Goal: Task Accomplishment & Management: Use online tool/utility

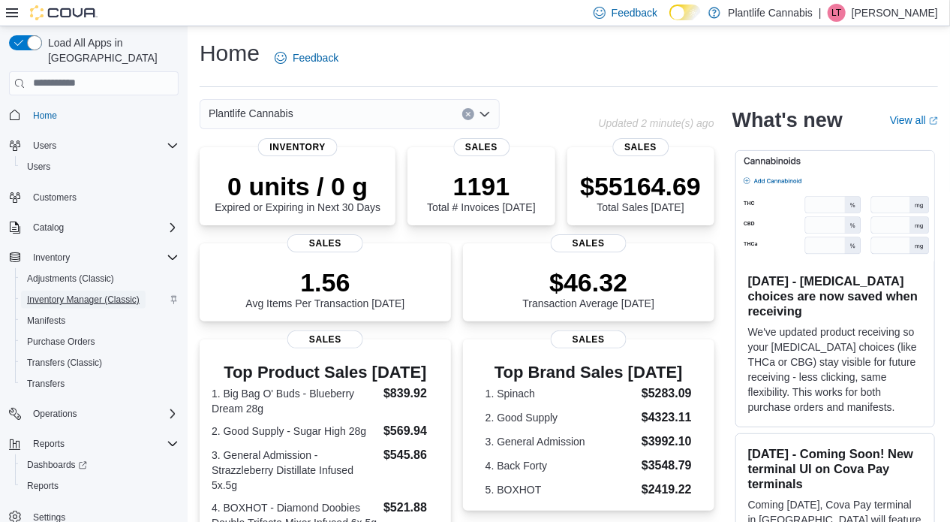
click at [66, 293] on span "Inventory Manager (Classic)" at bounding box center [83, 299] width 113 height 12
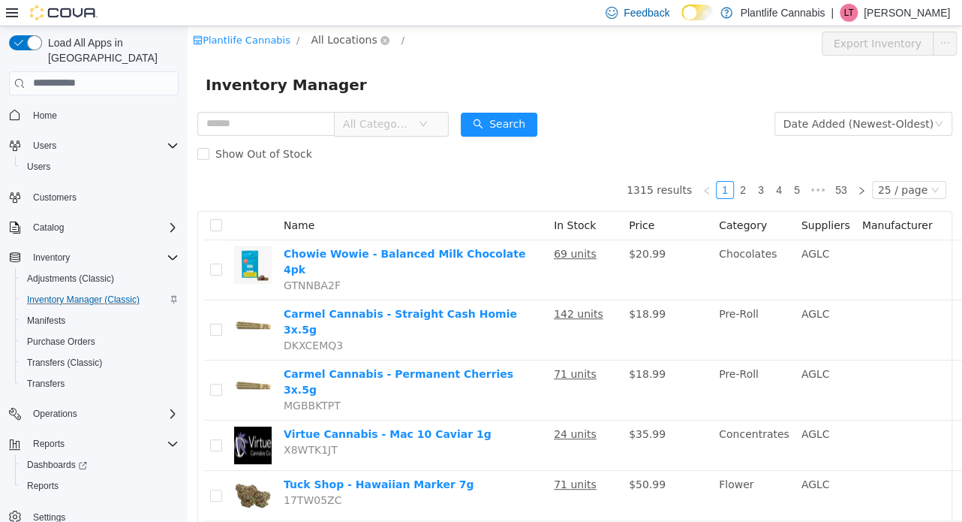
click at [335, 35] on span "All Locations" at bounding box center [344, 39] width 66 height 17
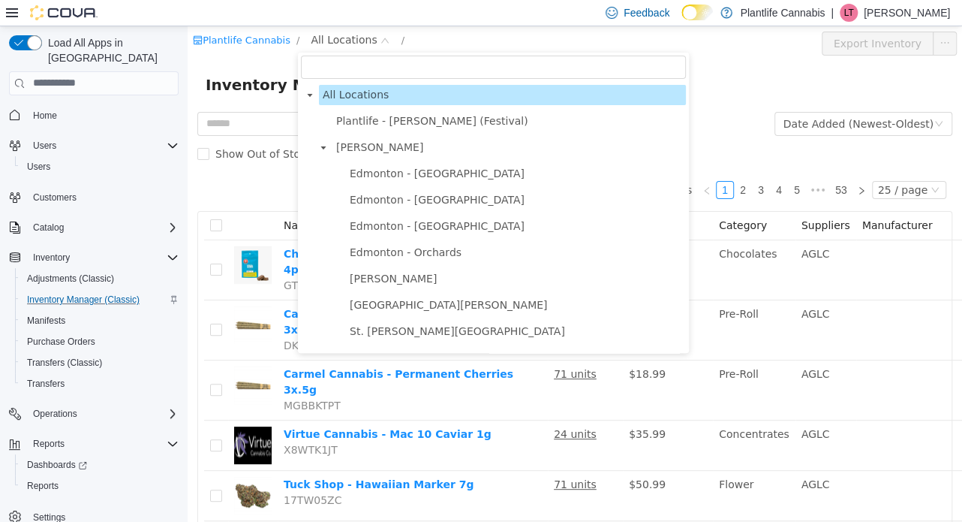
click at [337, 63] on input "filter select" at bounding box center [493, 66] width 385 height 23
type input "*"
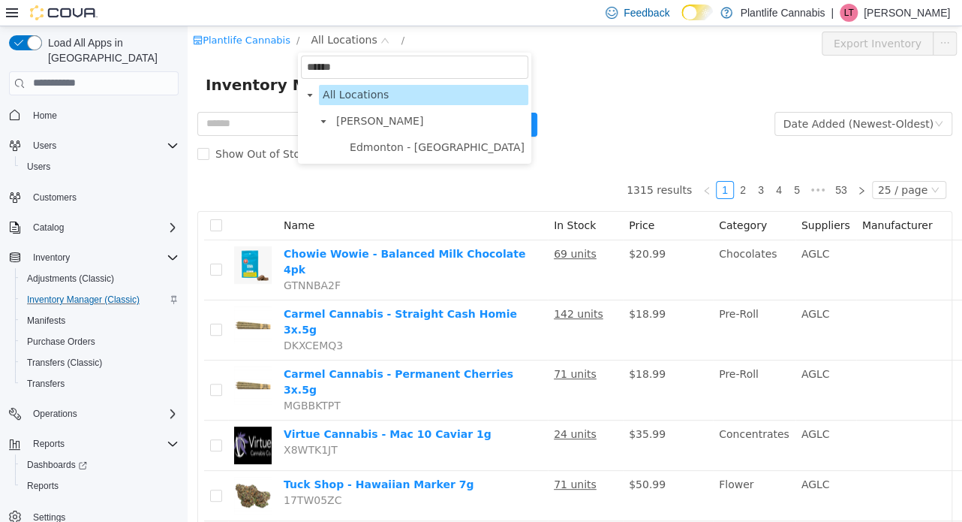
type input "******"
click at [389, 142] on span "Edmonton - Winterburn" at bounding box center [437, 146] width 175 height 12
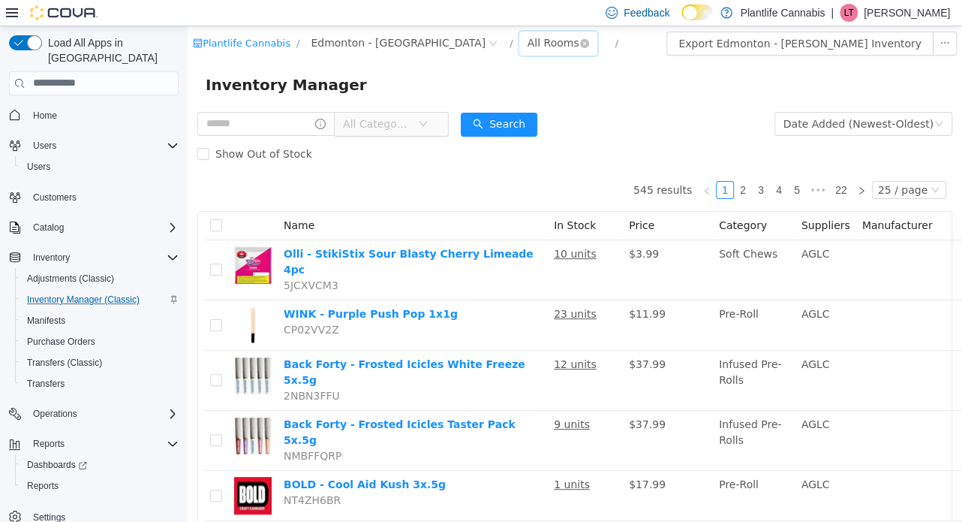
click at [528, 41] on div "All Rooms" at bounding box center [554, 42] width 52 height 23
click at [507, 124] on li "Jail" at bounding box center [493, 121] width 90 height 24
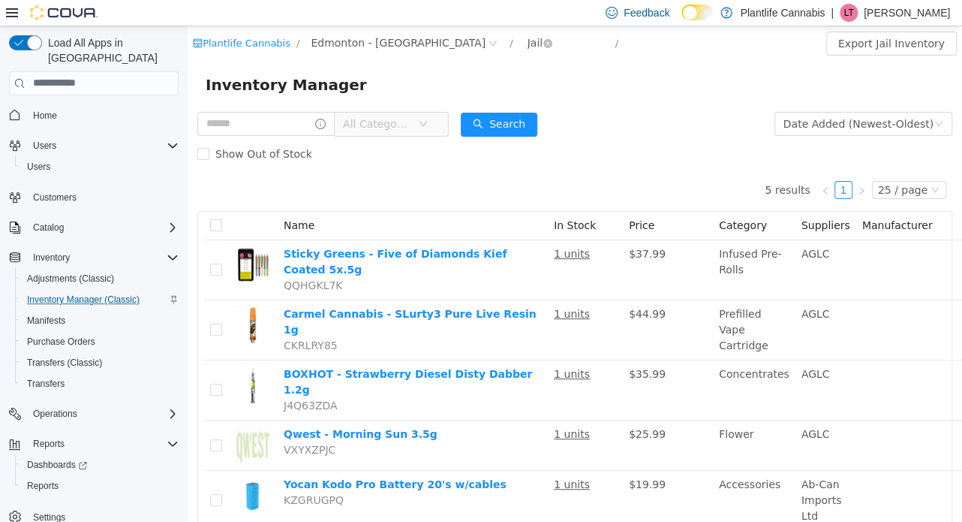
click at [519, 41] on div "Jail" at bounding box center [540, 43] width 42 height 24
click at [462, 144] on li "Returns" at bounding box center [493, 145] width 90 height 24
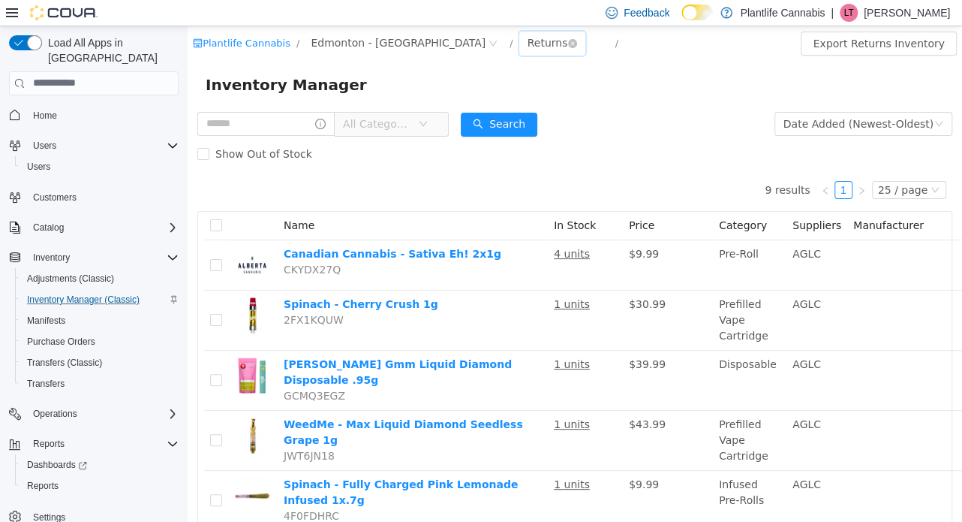
click at [528, 44] on div "Returns" at bounding box center [548, 42] width 41 height 23
click at [510, 119] on li "Jail" at bounding box center [493, 121] width 90 height 24
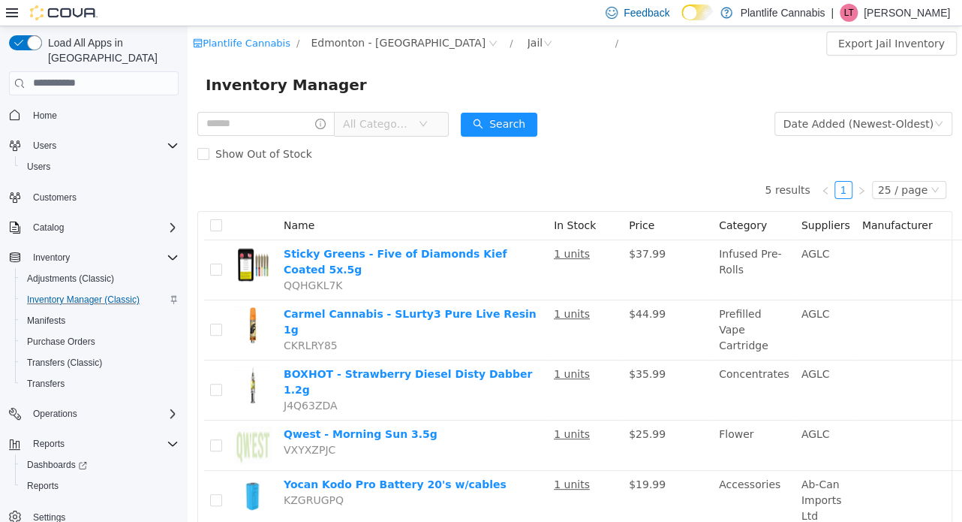
click at [459, 26] on div "Plantlife Cannabis / Edmonton - Winterburn / Jail / Export Jail Inventory" at bounding box center [575, 43] width 775 height 35
click at [453, 29] on div "Plantlife Cannabis / Edmonton - Winterburn / Jail / Export Jail Inventory" at bounding box center [575, 43] width 775 height 35
click at [528, 41] on div "Jail" at bounding box center [536, 42] width 16 height 23
click at [489, 140] on li "Returns" at bounding box center [493, 145] width 90 height 24
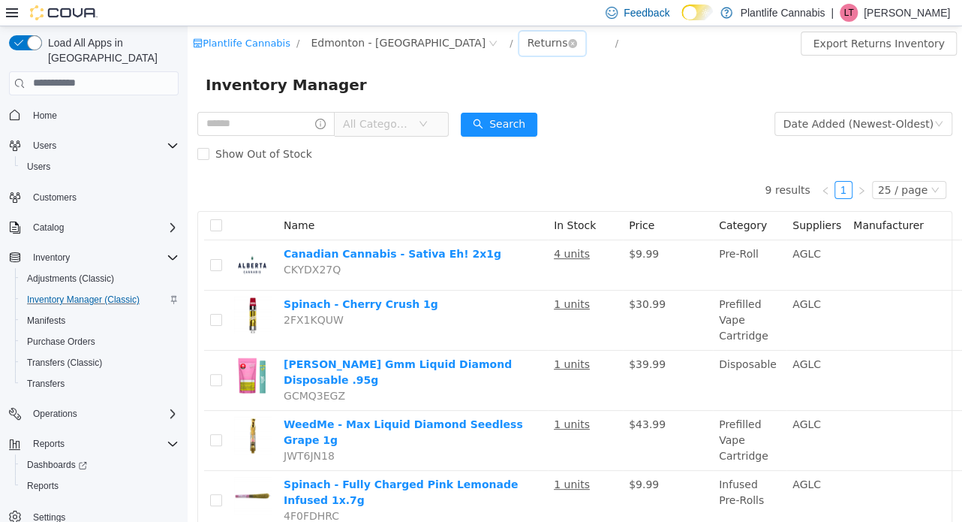
click at [528, 36] on div "Returns" at bounding box center [548, 42] width 41 height 23
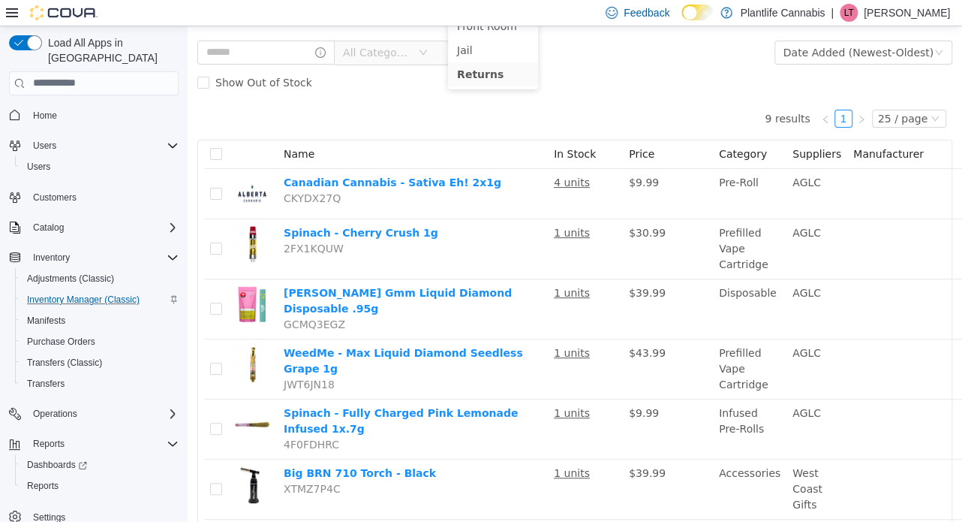
scroll to position [75, 0]
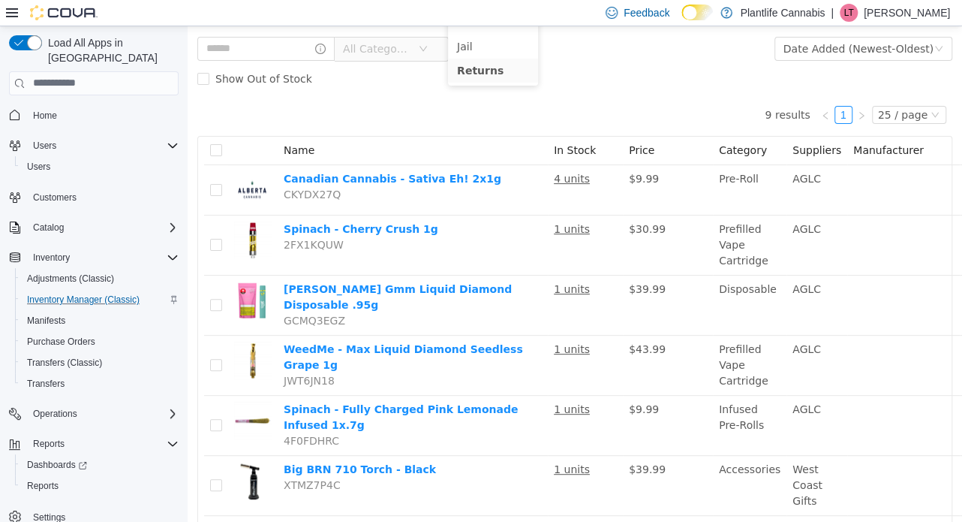
click at [652, 124] on div "9 results 1 25 / page Name In Stock Price Category Suppliers Manufacturer Canad…" at bounding box center [574, 394] width 755 height 602
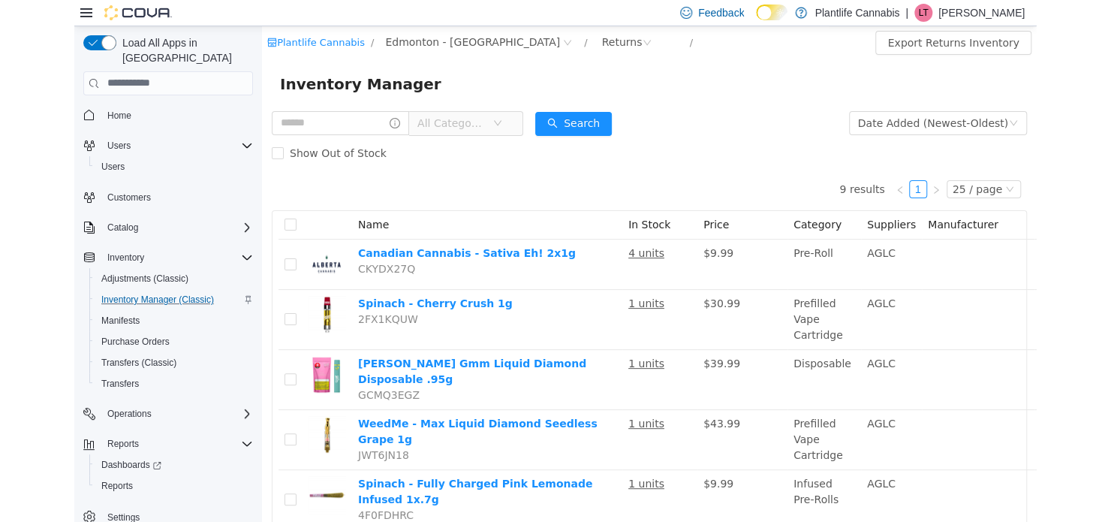
scroll to position [0, 0]
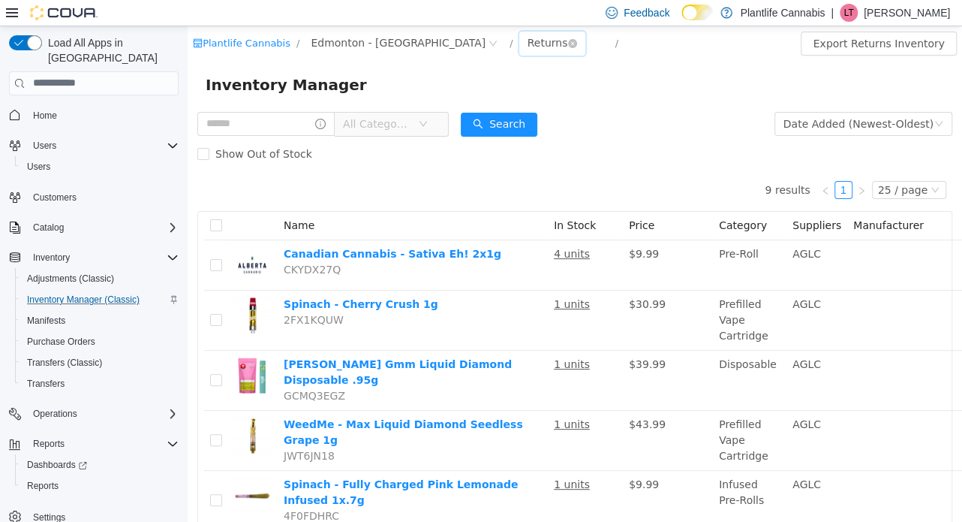
click at [528, 45] on div "Returns" at bounding box center [548, 42] width 41 height 23
click at [488, 92] on li "Front Room" at bounding box center [493, 97] width 90 height 24
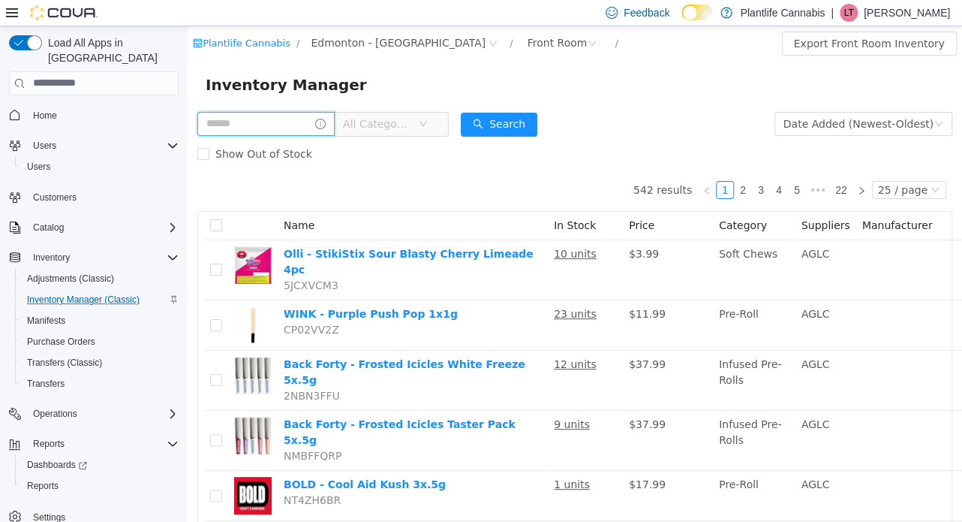
click at [282, 123] on input "text" at bounding box center [265, 123] width 137 height 24
type input "*********"
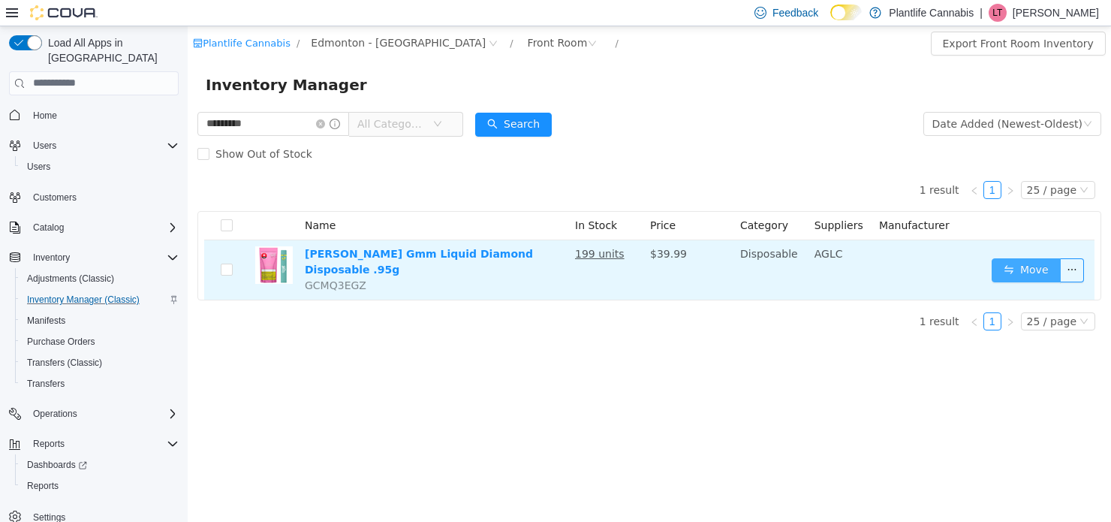
click at [962, 268] on button "Move" at bounding box center [1026, 269] width 69 height 24
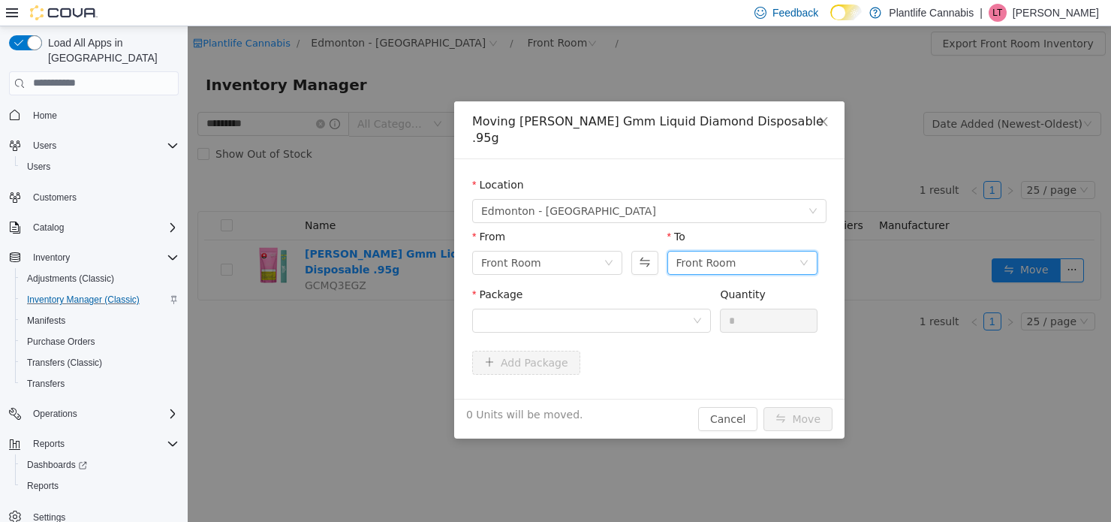
click at [703, 254] on div "Front Room" at bounding box center [706, 262] width 60 height 23
click at [710, 366] on li "Returns" at bounding box center [742, 364] width 150 height 24
click at [661, 324] on div at bounding box center [586, 319] width 211 height 23
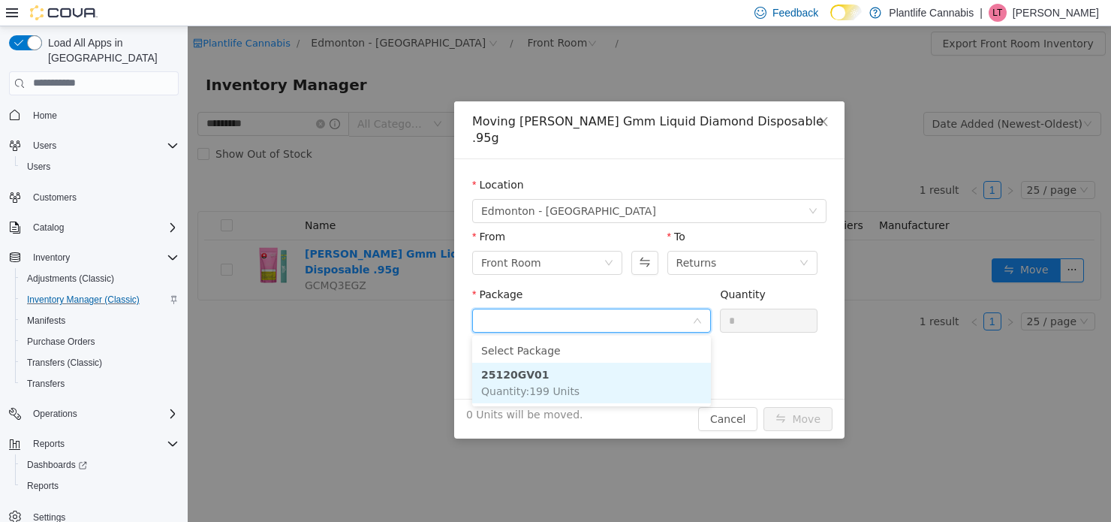
click at [658, 378] on li "25120GV01 Quantity : 199 Units" at bounding box center [591, 382] width 239 height 41
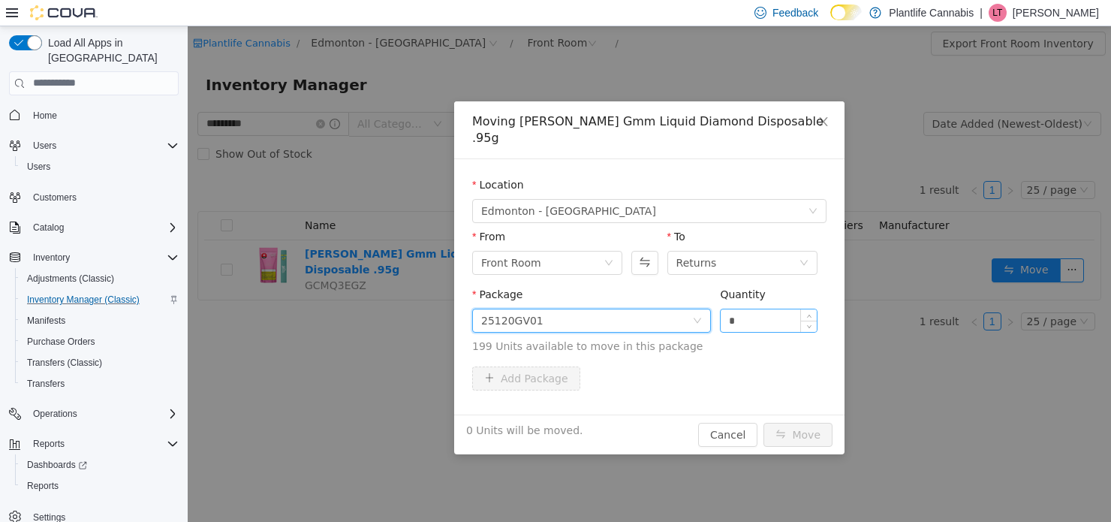
click at [739, 324] on input "*" at bounding box center [769, 319] width 96 height 23
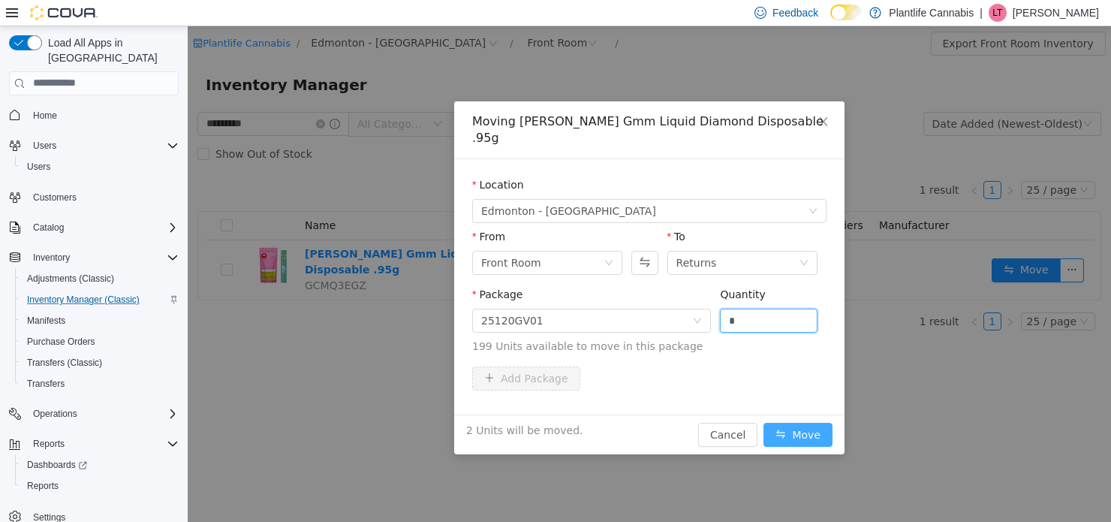
type input "*"
click at [808, 423] on button "Move" at bounding box center [797, 434] width 69 height 24
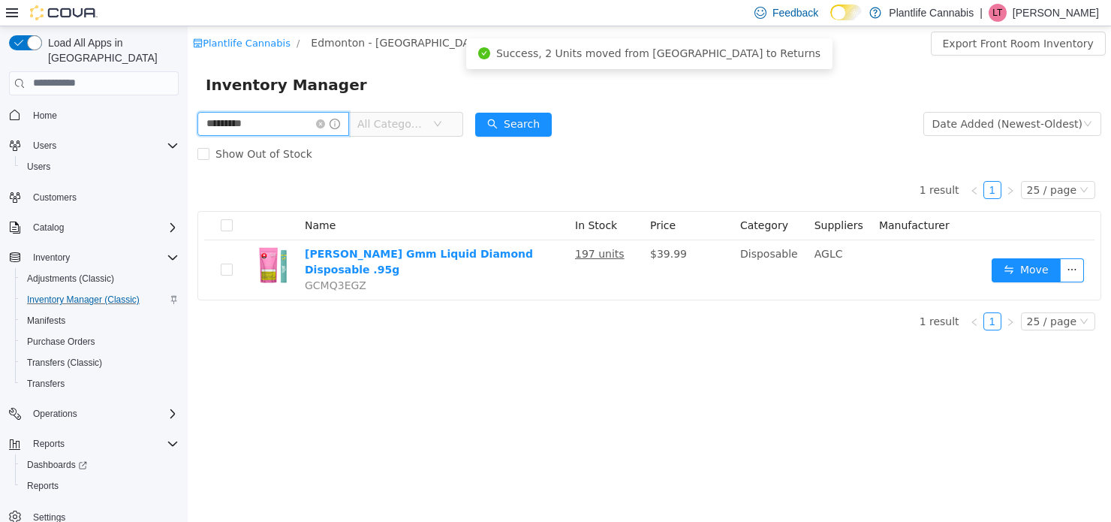
click at [333, 118] on span at bounding box center [328, 123] width 24 height 11
click at [333, 129] on input "*********" at bounding box center [273, 123] width 152 height 24
click at [325, 125] on icon "icon: close-circle" at bounding box center [320, 123] width 9 height 9
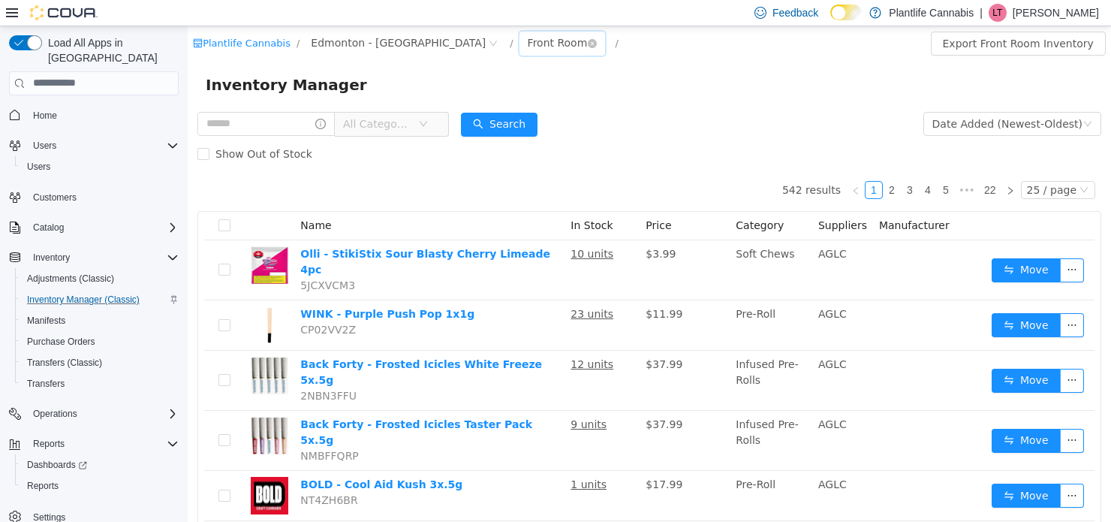
click at [528, 35] on div "Front Room" at bounding box center [558, 42] width 60 height 23
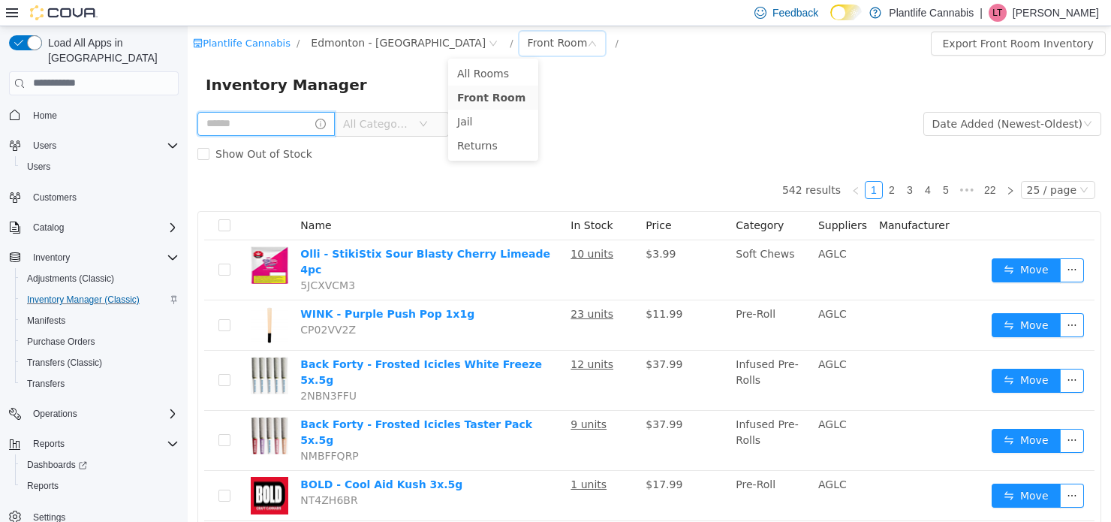
click at [245, 123] on input "text" at bounding box center [265, 123] width 137 height 24
type input "**********"
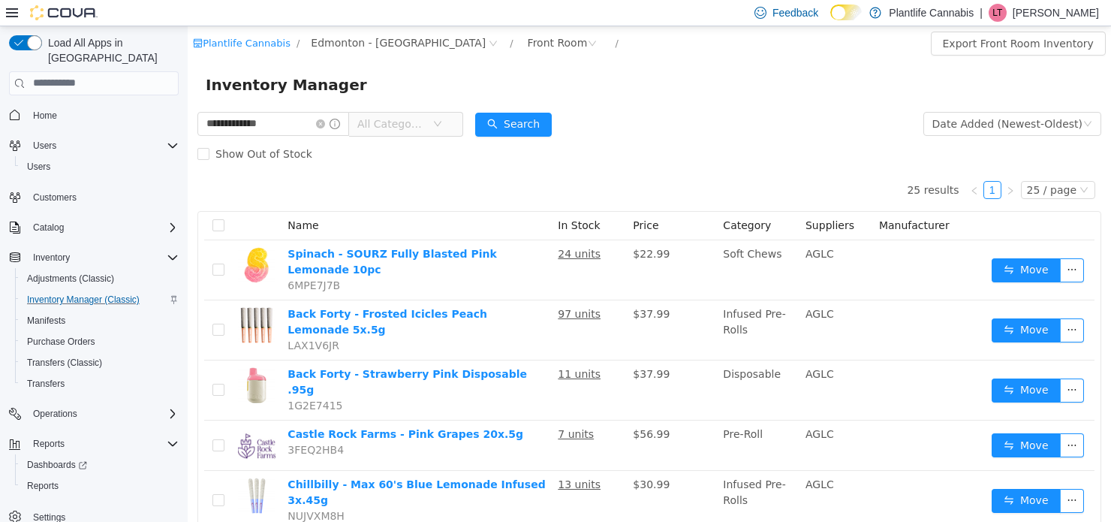
click at [333, 116] on input "**********" at bounding box center [273, 123] width 152 height 24
click at [325, 122] on icon "icon: close-circle" at bounding box center [320, 123] width 9 height 9
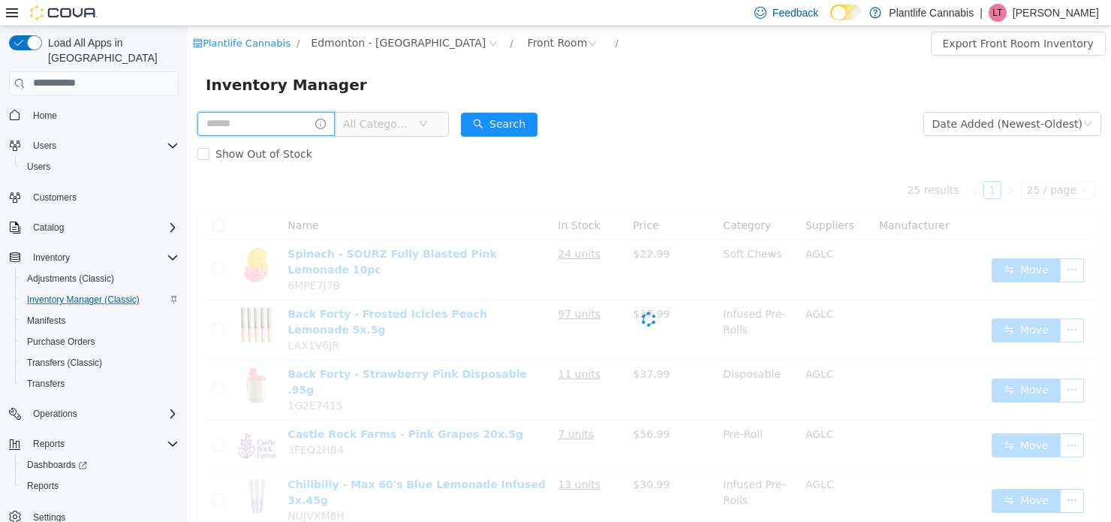
click at [317, 122] on input "text" at bounding box center [265, 123] width 137 height 24
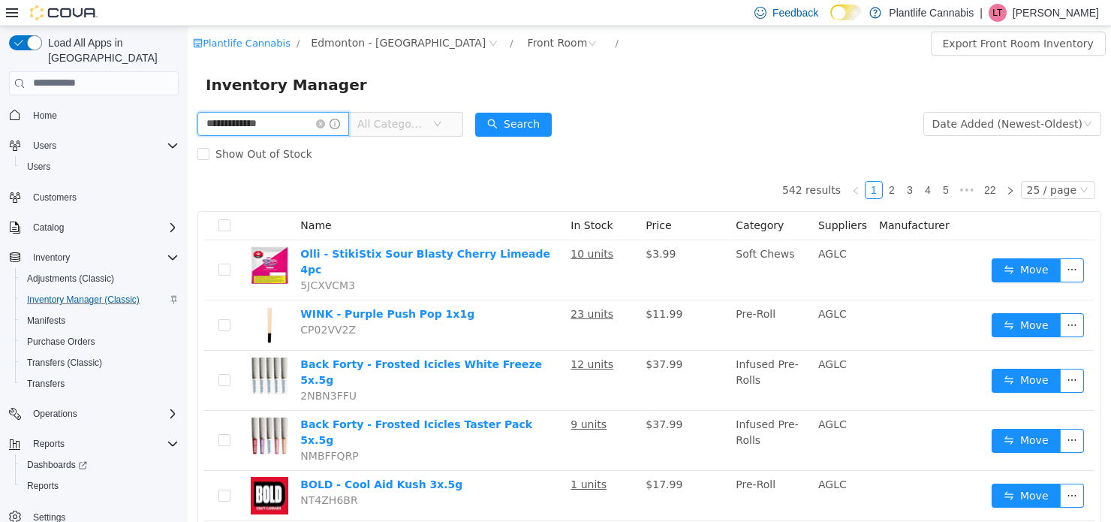
type input "**********"
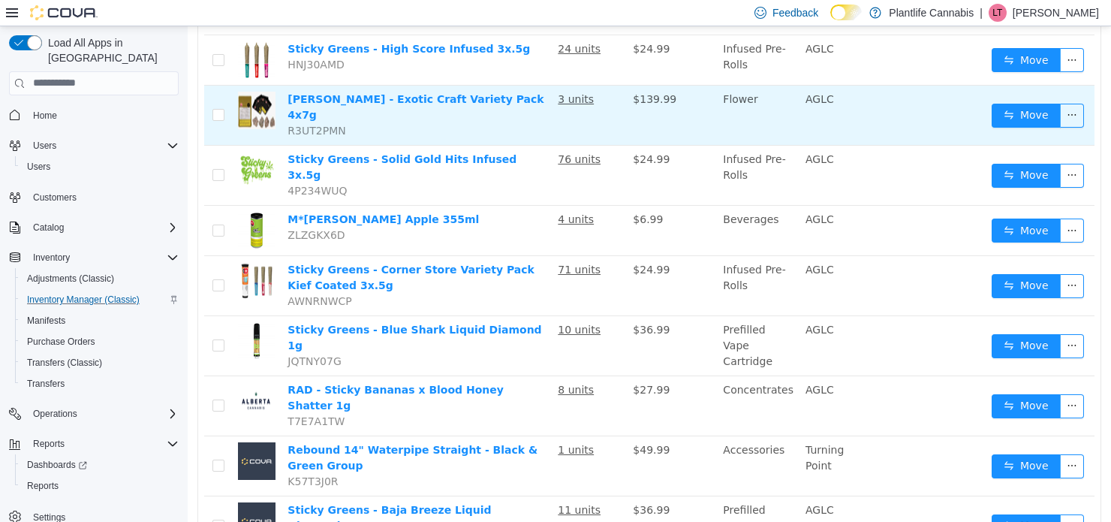
scroll to position [225, 0]
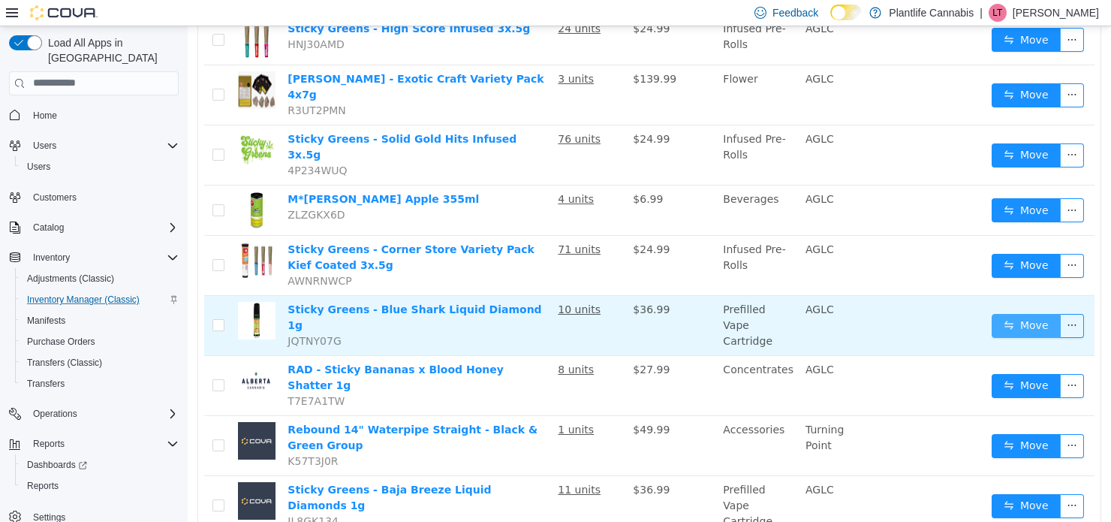
click at [962, 313] on button "Move" at bounding box center [1026, 325] width 69 height 24
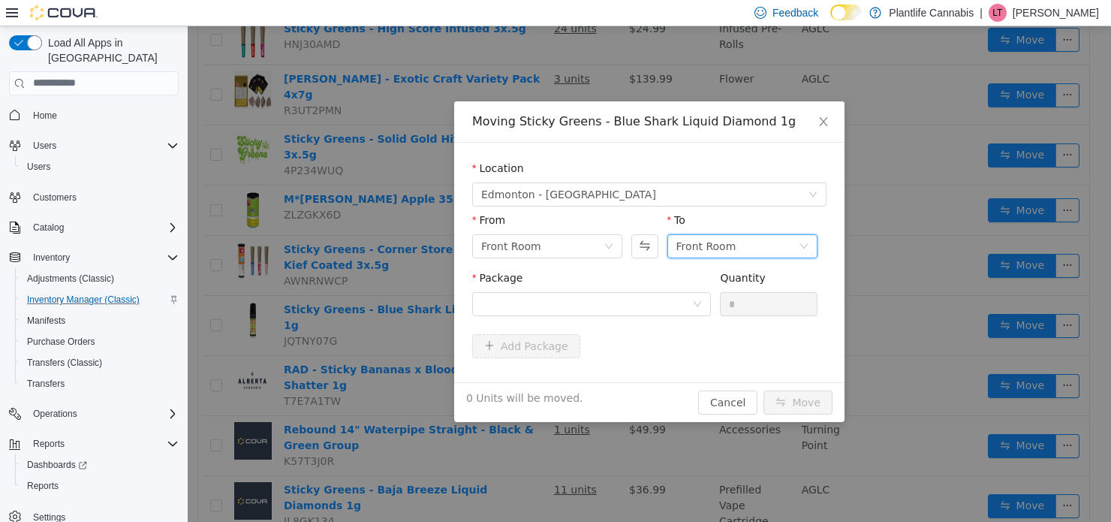
click at [679, 248] on div "Front Room" at bounding box center [706, 245] width 60 height 23
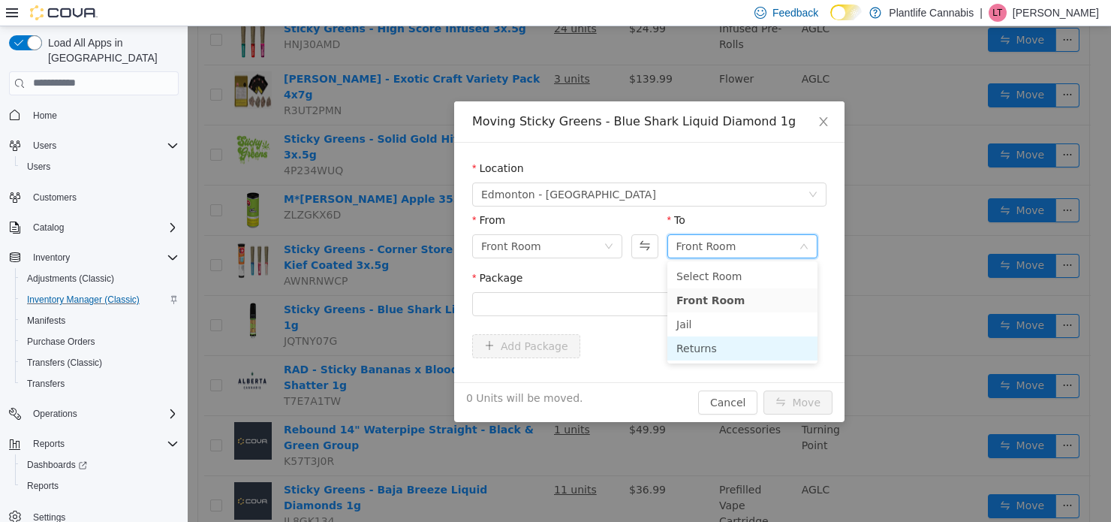
click at [694, 341] on li "Returns" at bounding box center [742, 348] width 150 height 24
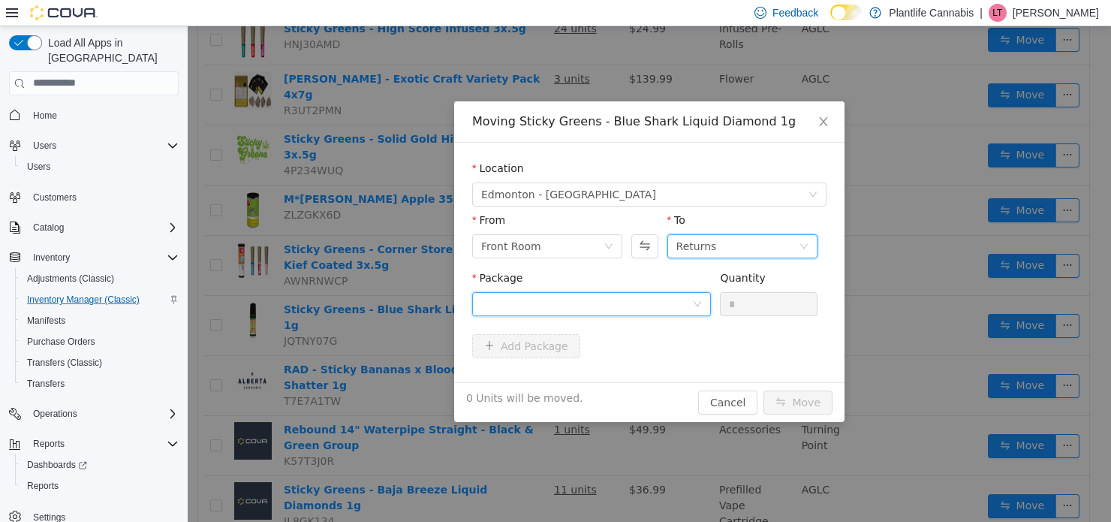
click at [663, 292] on div at bounding box center [586, 303] width 211 height 23
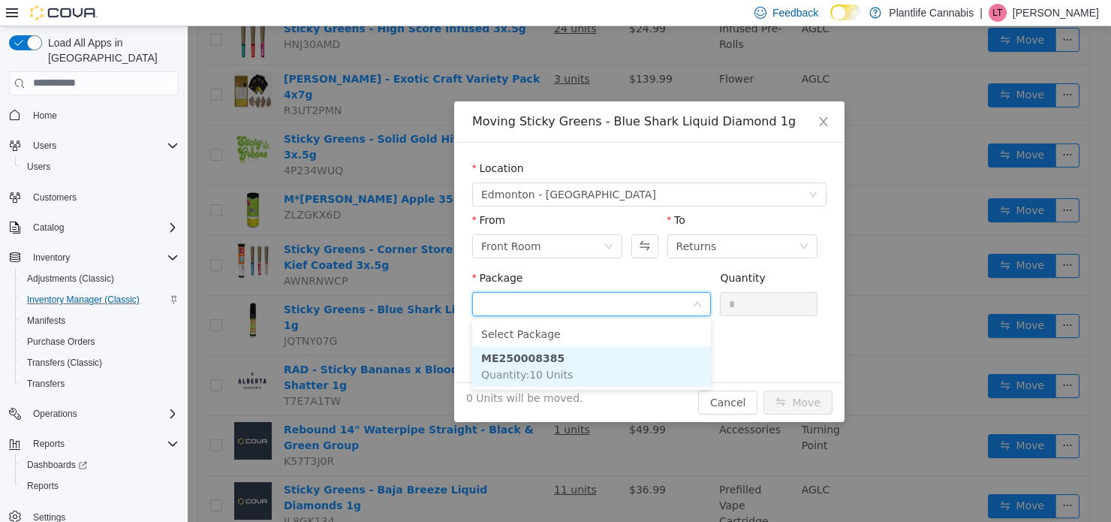
click at [653, 366] on li "ME250008385 Quantity : 10 Units" at bounding box center [591, 365] width 239 height 41
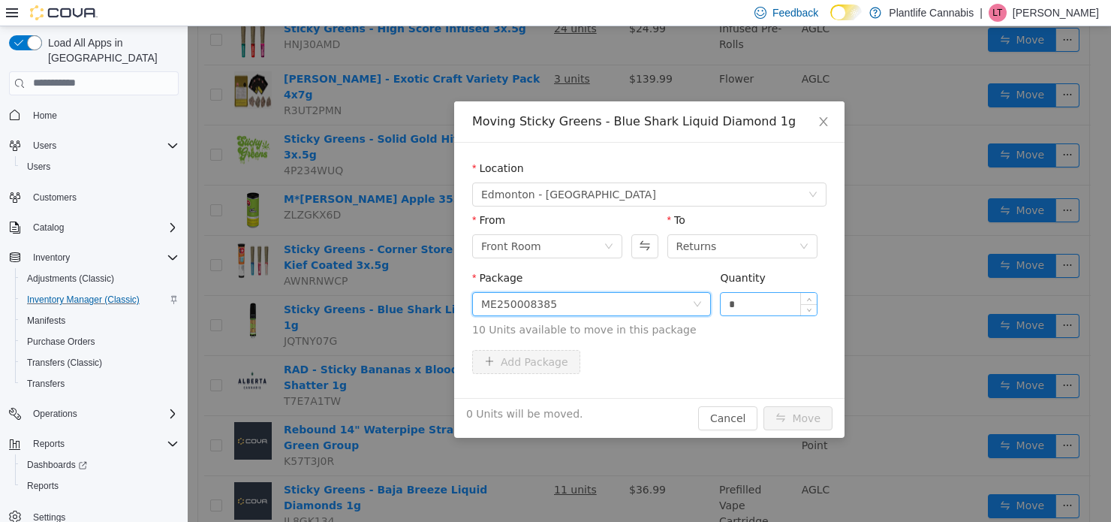
click at [733, 302] on input "*" at bounding box center [769, 303] width 96 height 23
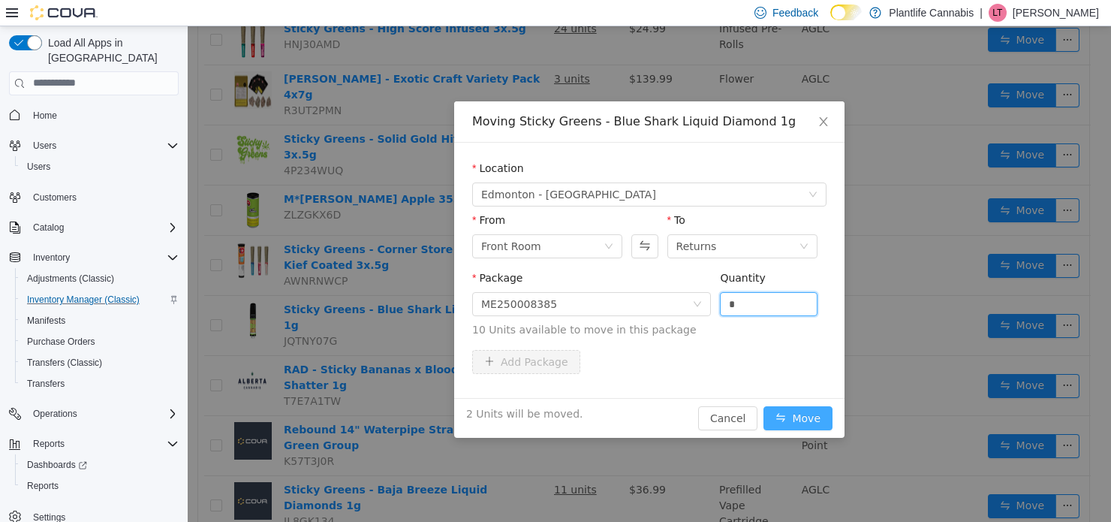
type input "*"
click at [817, 416] on button "Move" at bounding box center [797, 417] width 69 height 24
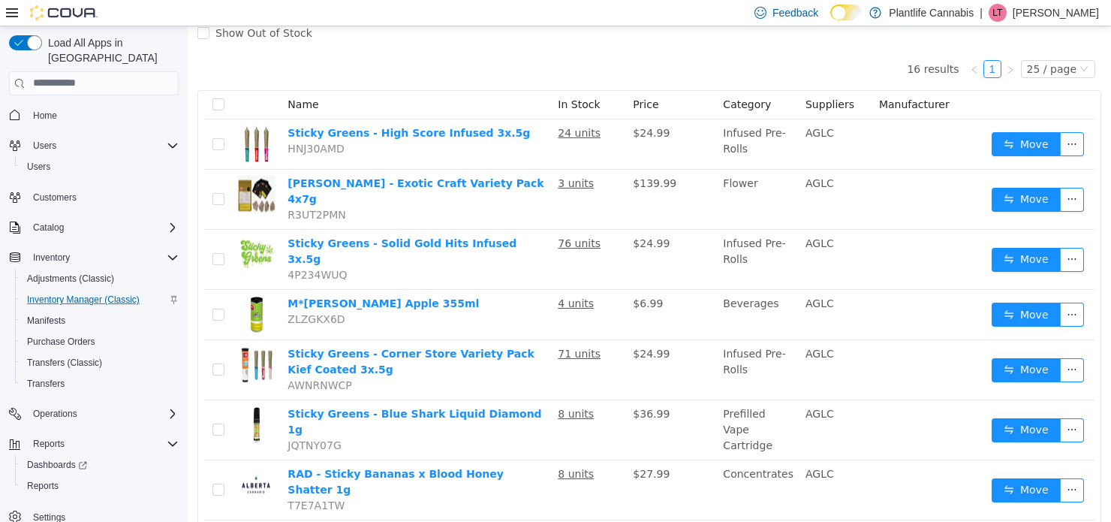
scroll to position [0, 0]
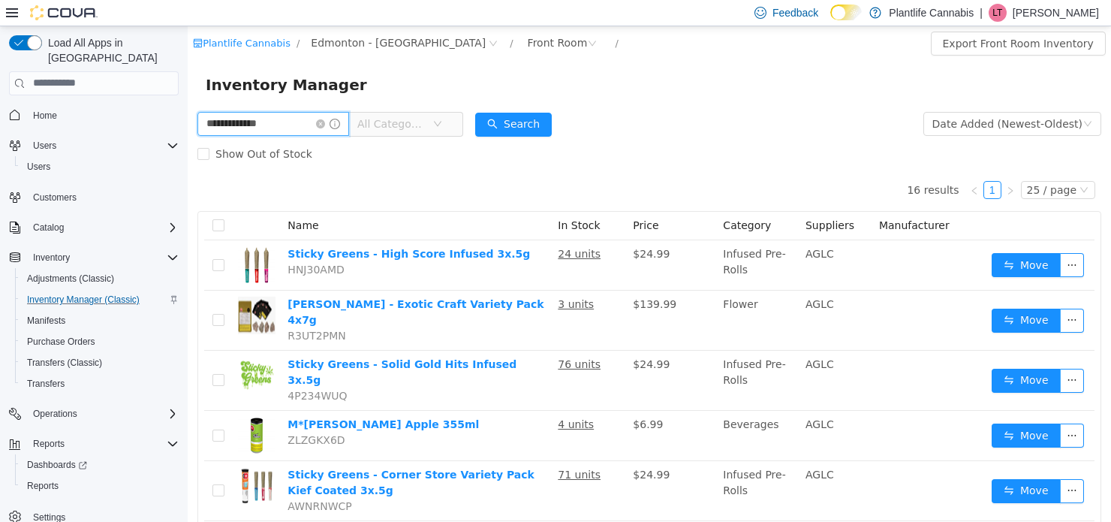
click at [328, 119] on input "**********" at bounding box center [273, 123] width 152 height 24
click at [325, 119] on icon "icon: close-circle" at bounding box center [320, 123] width 9 height 9
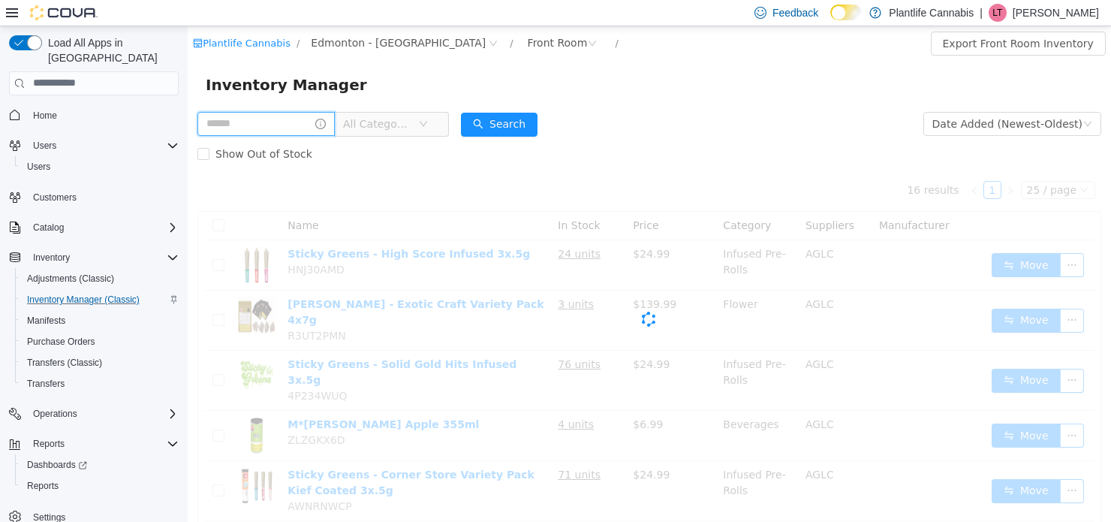
click at [322, 121] on input "text" at bounding box center [265, 123] width 137 height 24
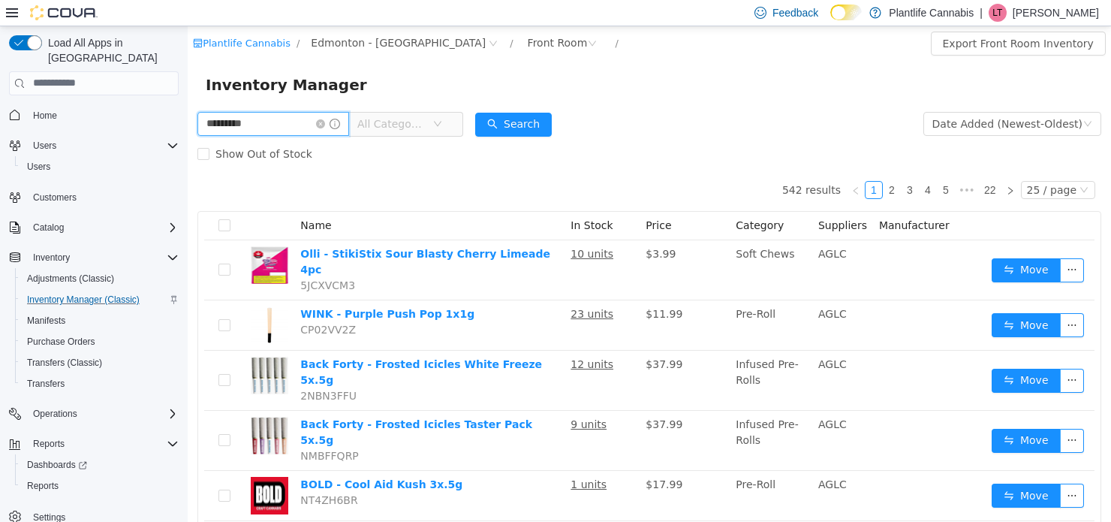
type input "*********"
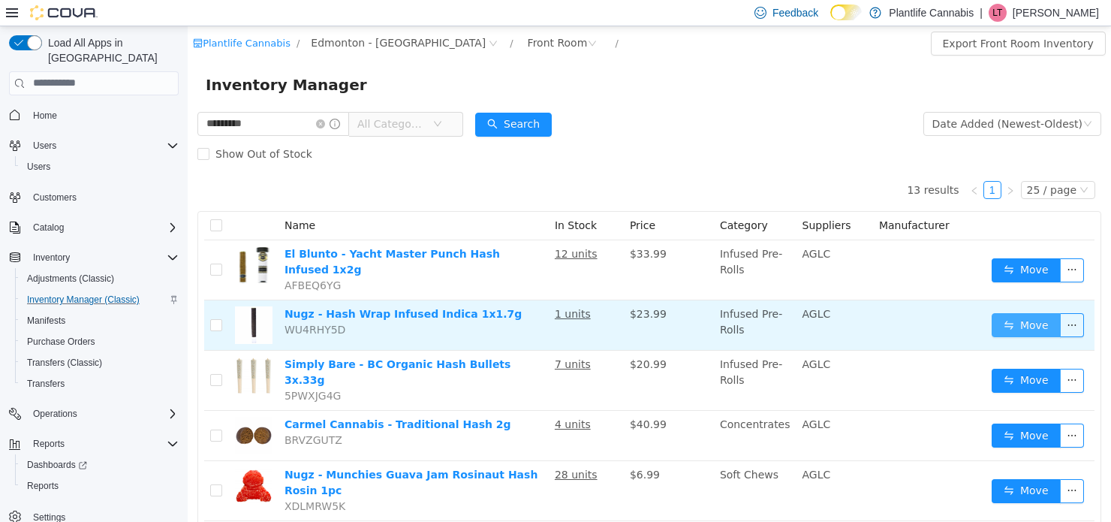
click at [962, 316] on button "Move" at bounding box center [1026, 324] width 69 height 24
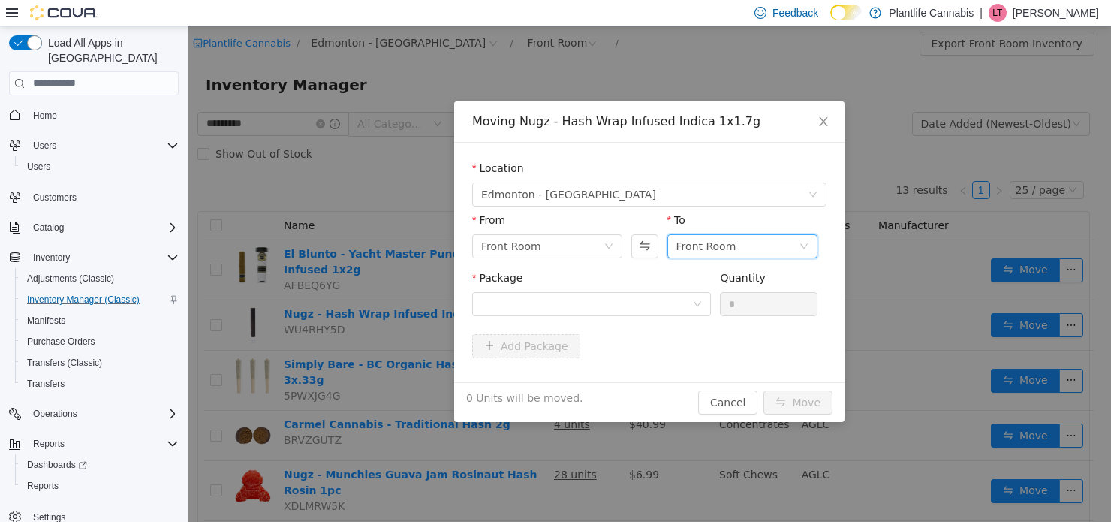
click at [741, 248] on div "Front Room" at bounding box center [737, 245] width 122 height 23
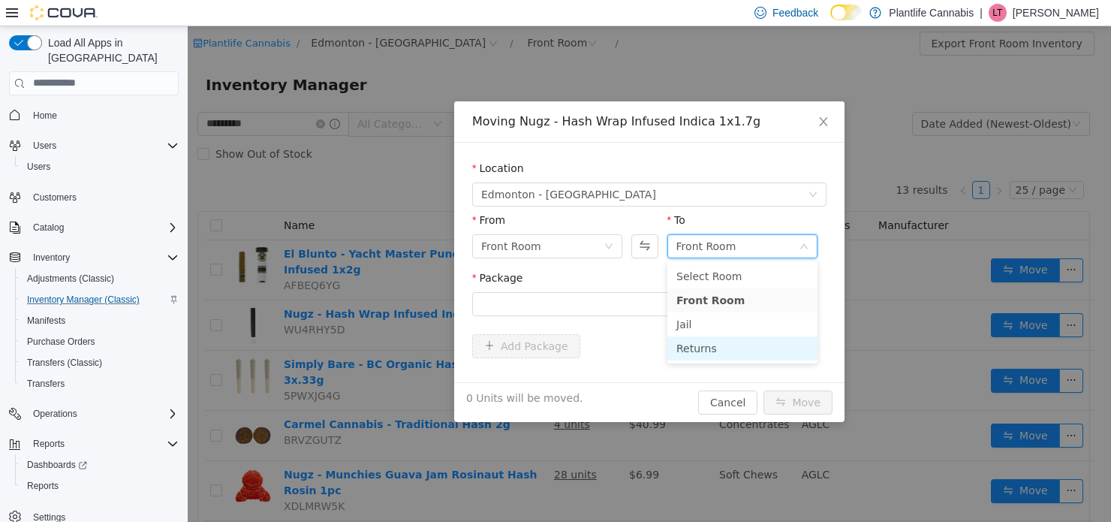
click at [704, 348] on li "Returns" at bounding box center [742, 348] width 150 height 24
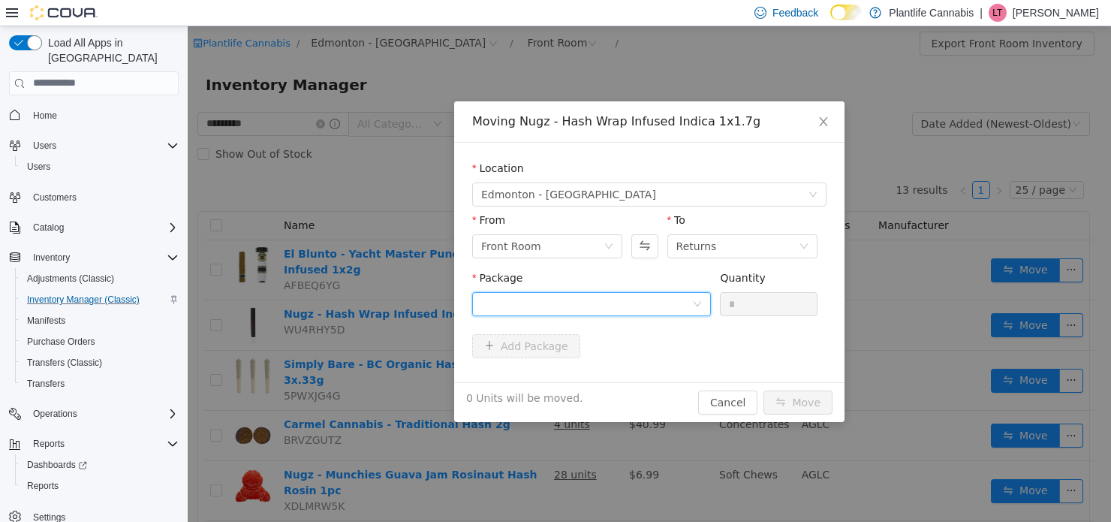
click at [682, 301] on div at bounding box center [586, 303] width 211 height 23
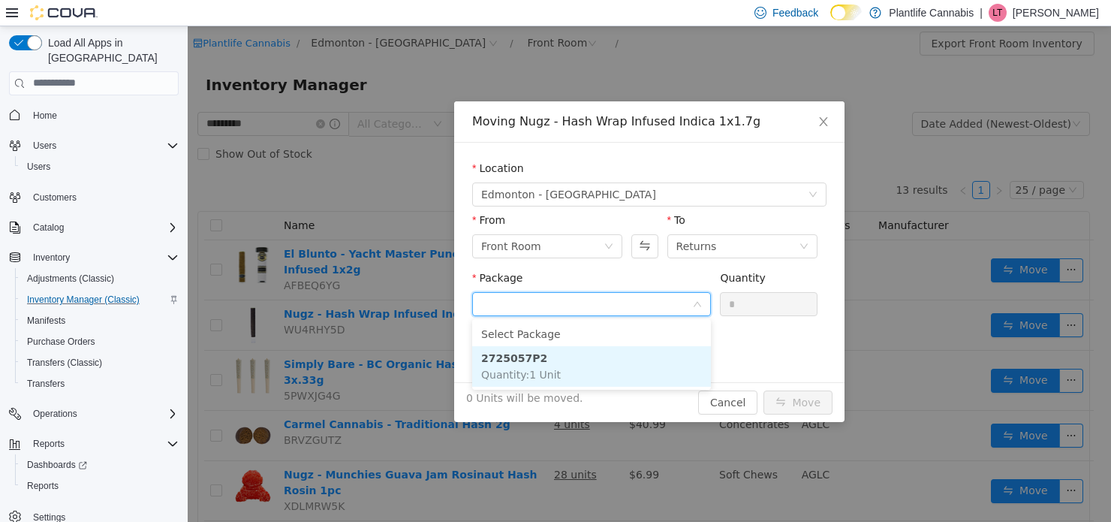
click at [645, 358] on li "2725057P2 Quantity : 1 Unit" at bounding box center [591, 365] width 239 height 41
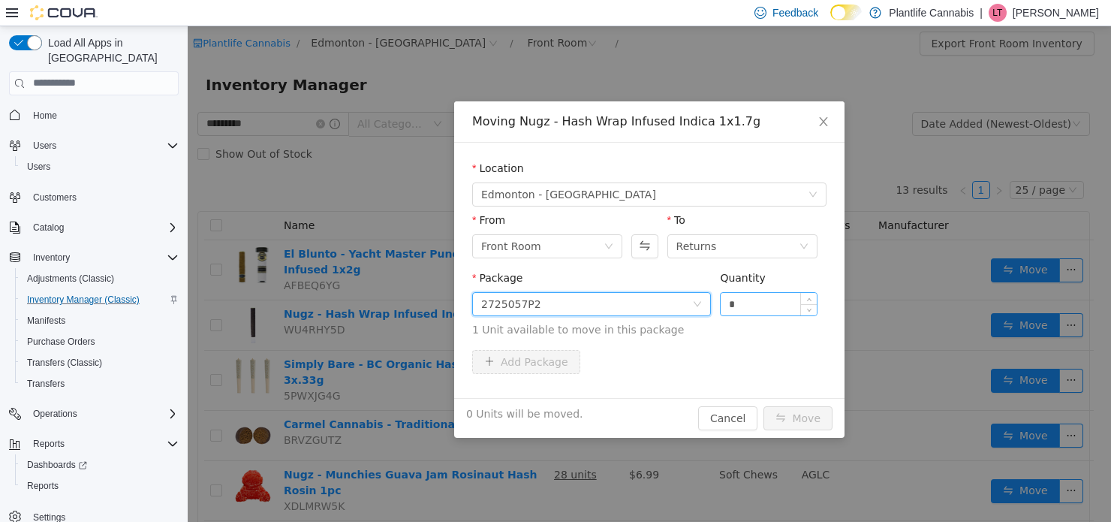
click at [748, 307] on input "*" at bounding box center [769, 303] width 96 height 23
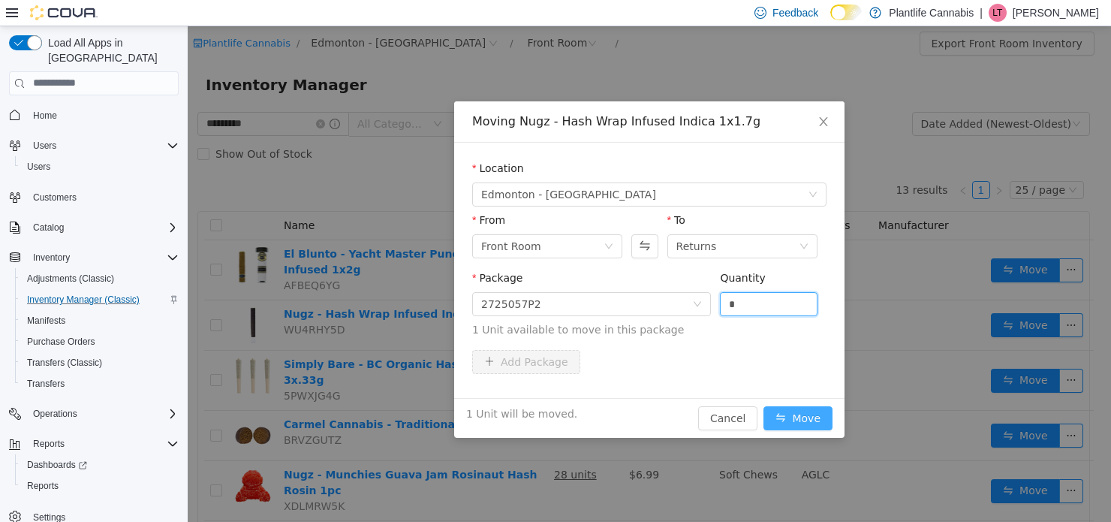
type input "*"
click at [811, 412] on button "Move" at bounding box center [797, 417] width 69 height 24
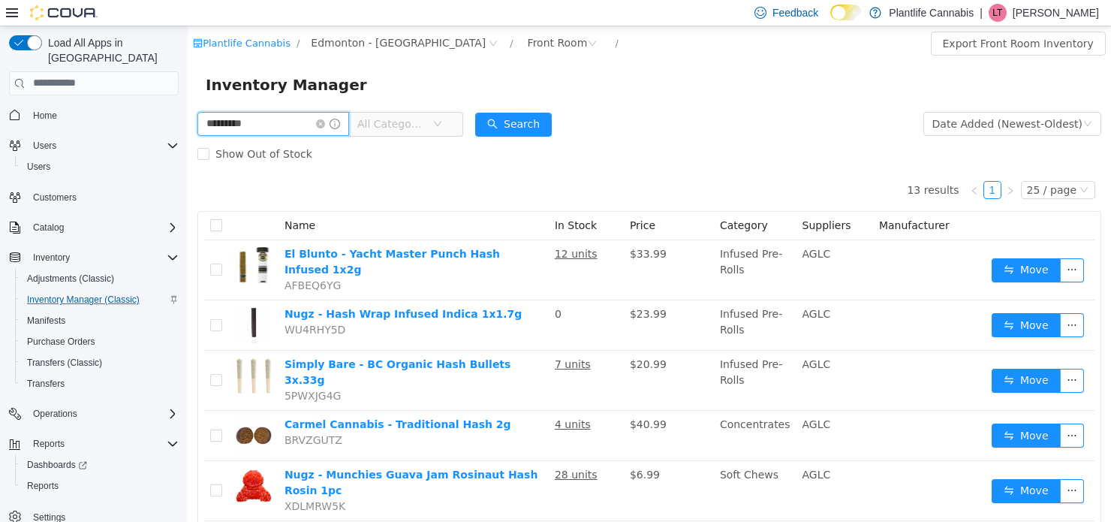
drag, startPoint x: 269, startPoint y: 122, endPoint x: 191, endPoint y: 108, distance: 78.6
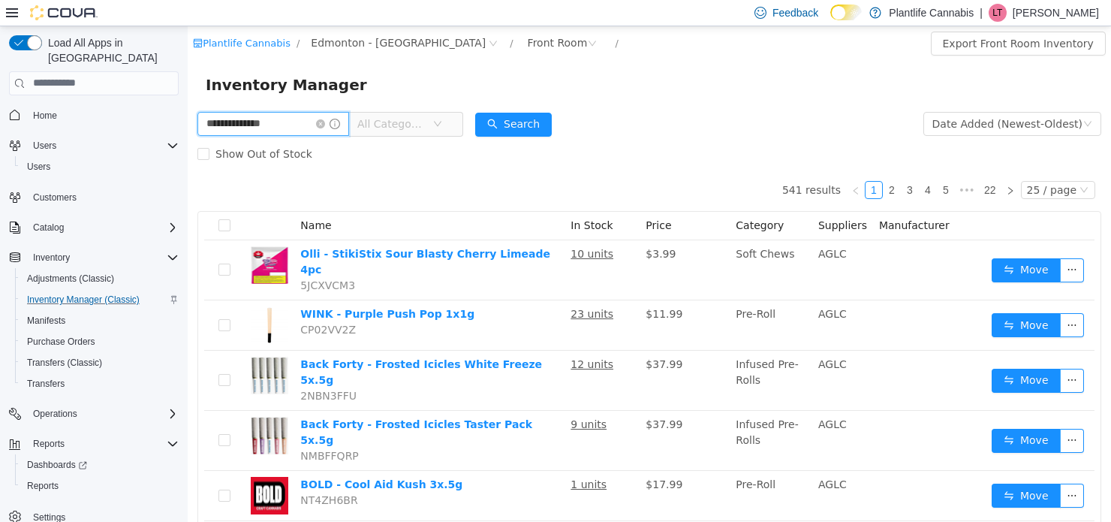
type input "**********"
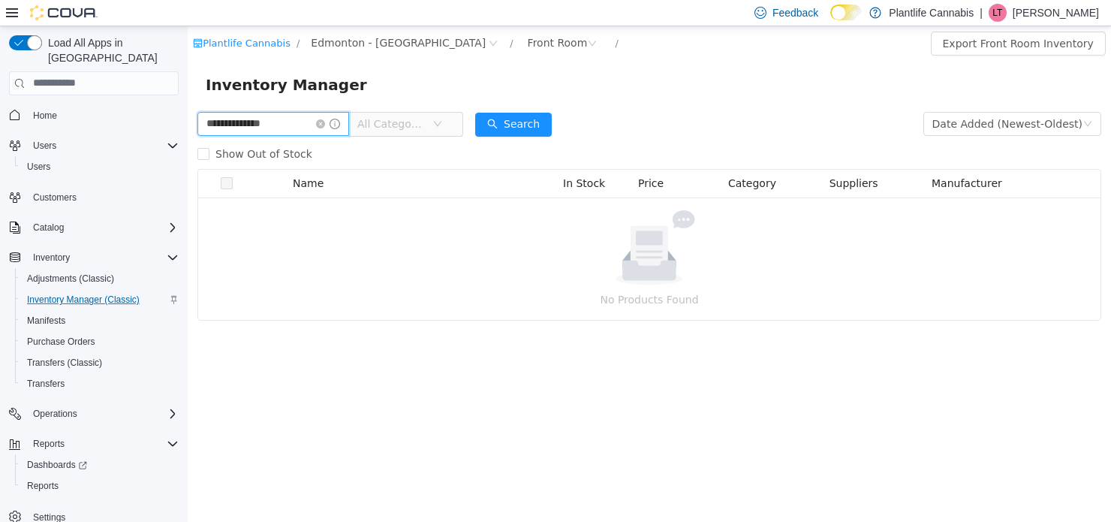
drag, startPoint x: 275, startPoint y: 122, endPoint x: 201, endPoint y: 119, distance: 74.4
click at [201, 119] on input "**********" at bounding box center [273, 123] width 152 height 24
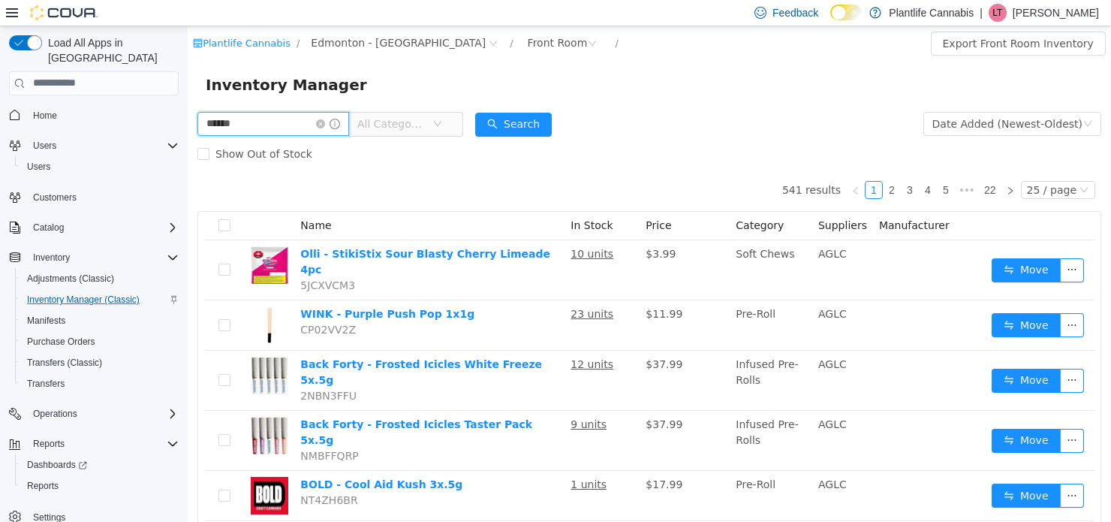
type input "******"
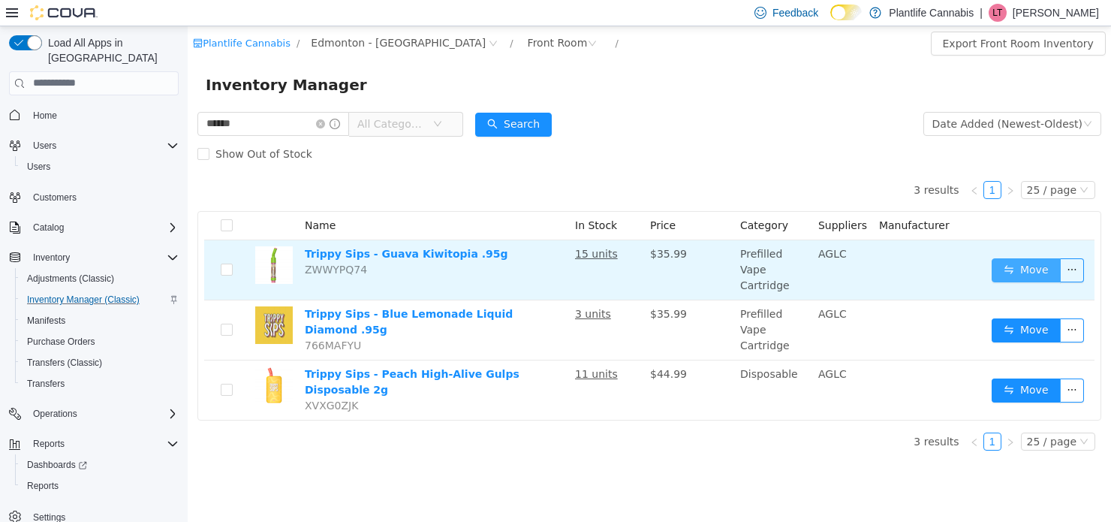
click at [962, 262] on button "Move" at bounding box center [1026, 269] width 69 height 24
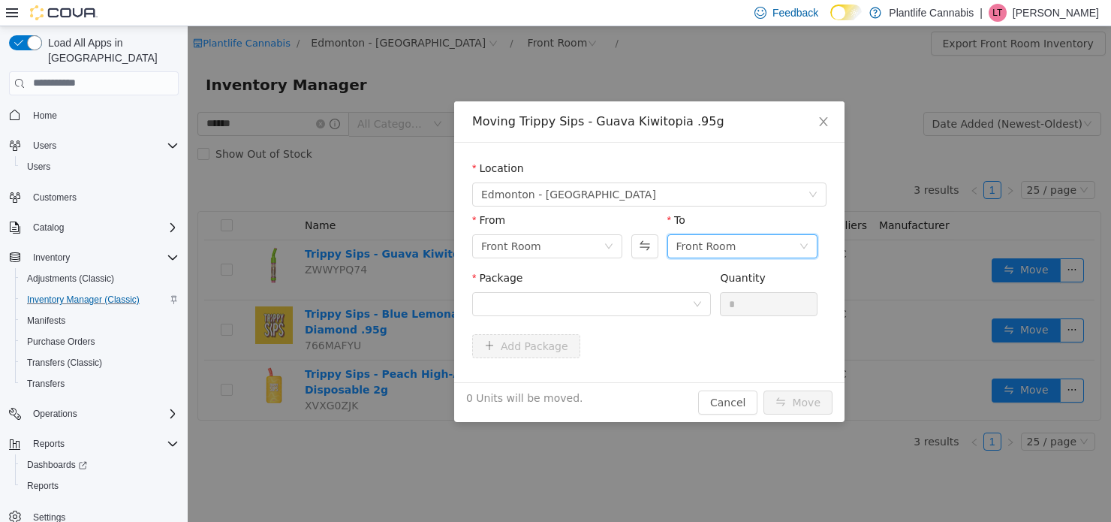
click at [709, 242] on div "Front Room" at bounding box center [706, 245] width 60 height 23
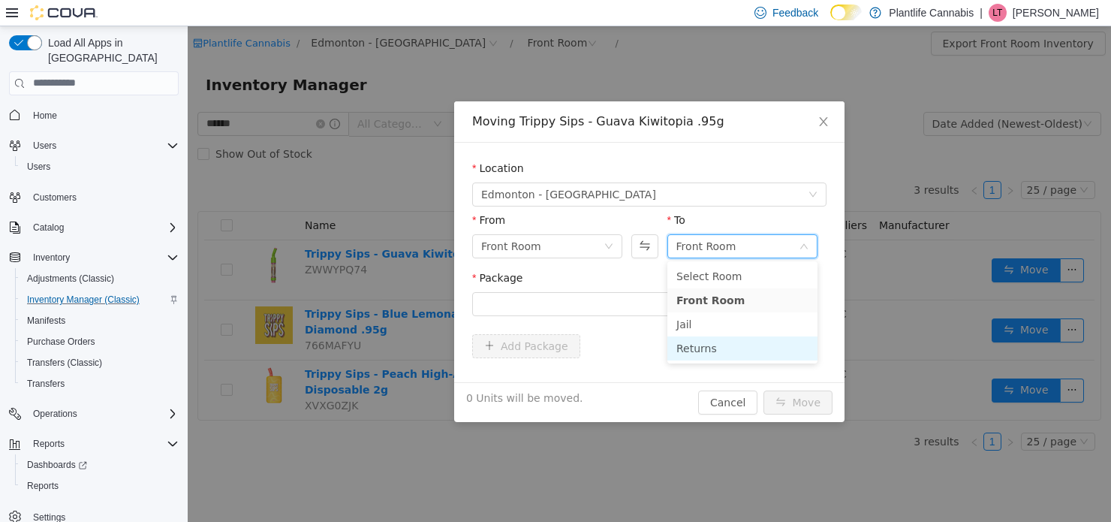
click at [714, 348] on li "Returns" at bounding box center [742, 348] width 150 height 24
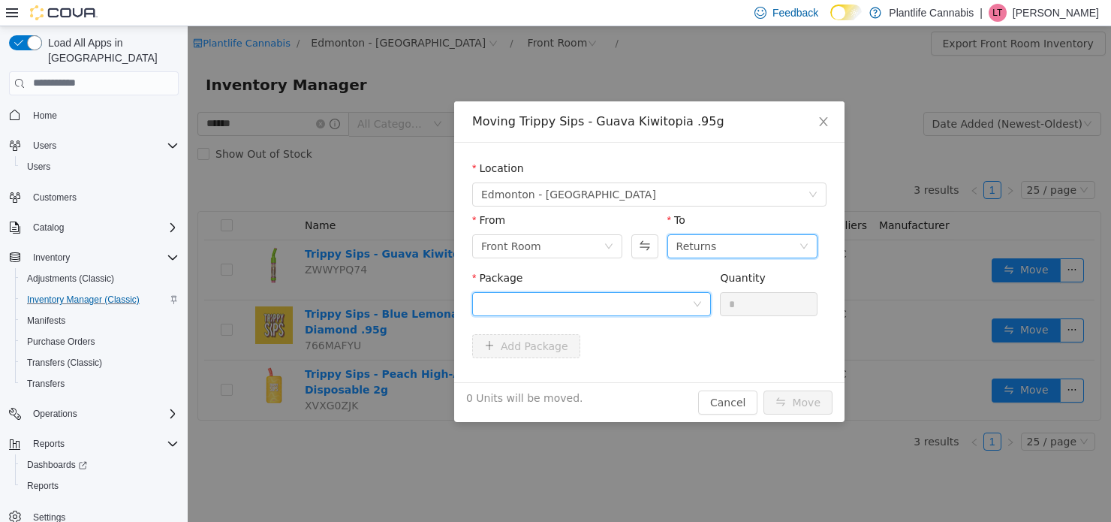
click at [642, 306] on div at bounding box center [586, 303] width 211 height 23
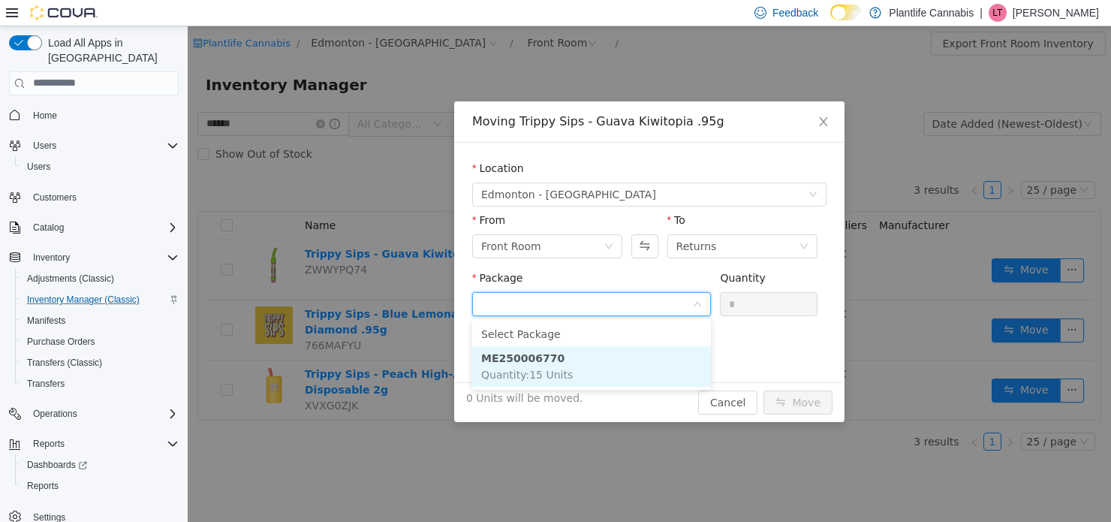
click at [627, 370] on li "ME250006770 Quantity : 15 Units" at bounding box center [591, 365] width 239 height 41
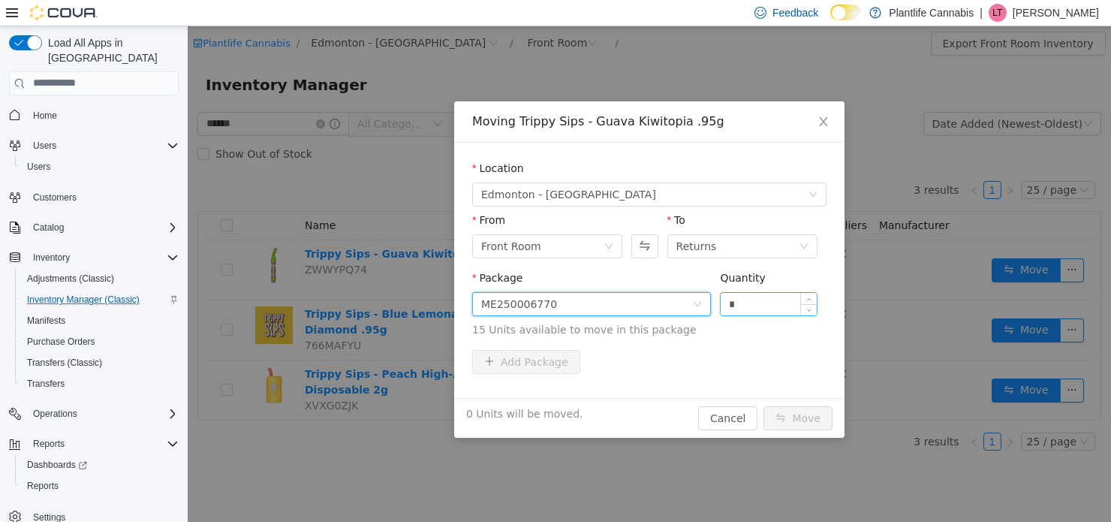
click at [756, 299] on input "*" at bounding box center [769, 303] width 96 height 23
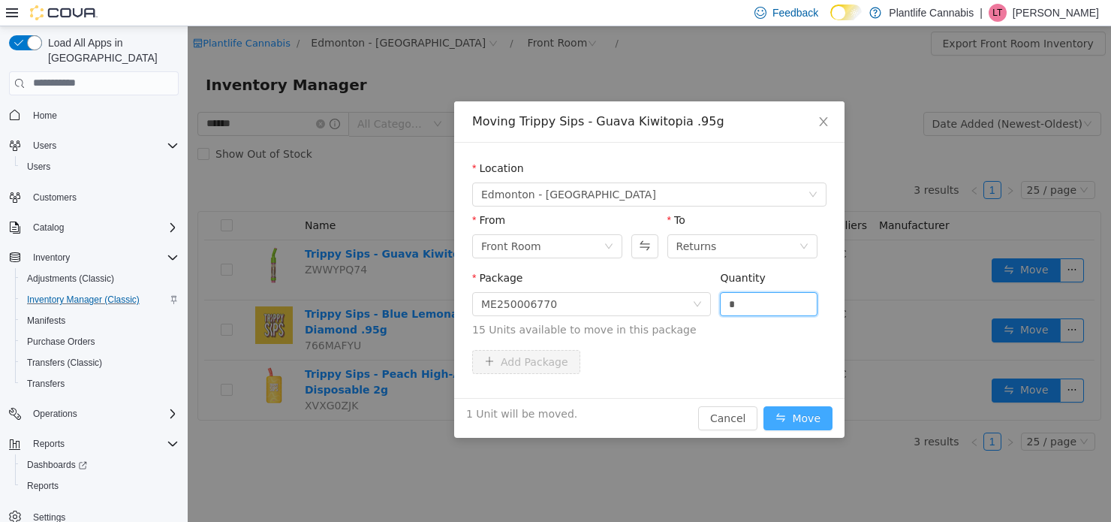
type input "*"
click at [802, 414] on button "Move" at bounding box center [797, 417] width 69 height 24
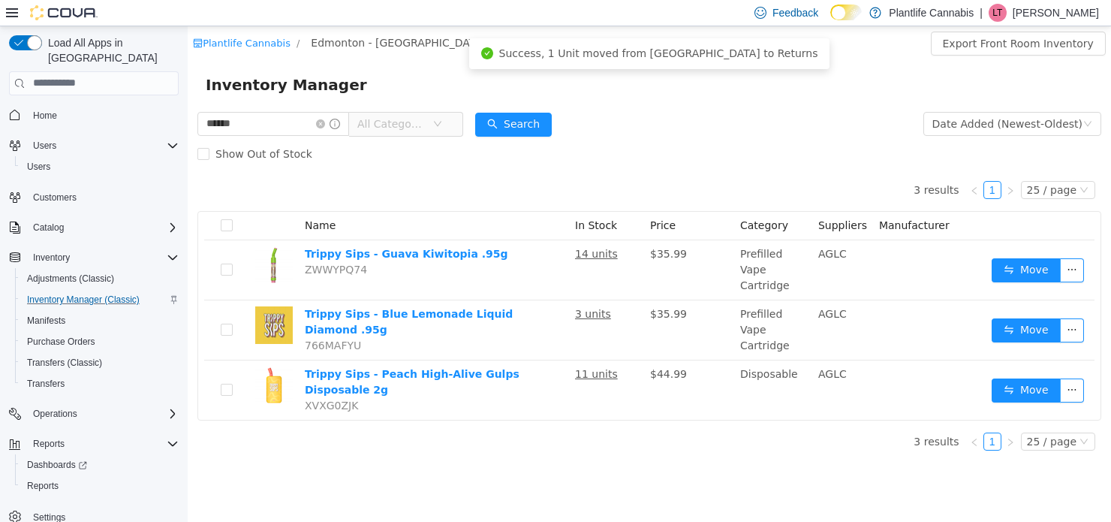
click at [663, 182] on div "3 results 1 25 / page Name In Stock Price Category Suppliers Manufacturer Tripp…" at bounding box center [649, 293] width 904 height 251
click at [325, 119] on icon "icon: close-circle" at bounding box center [320, 123] width 9 height 9
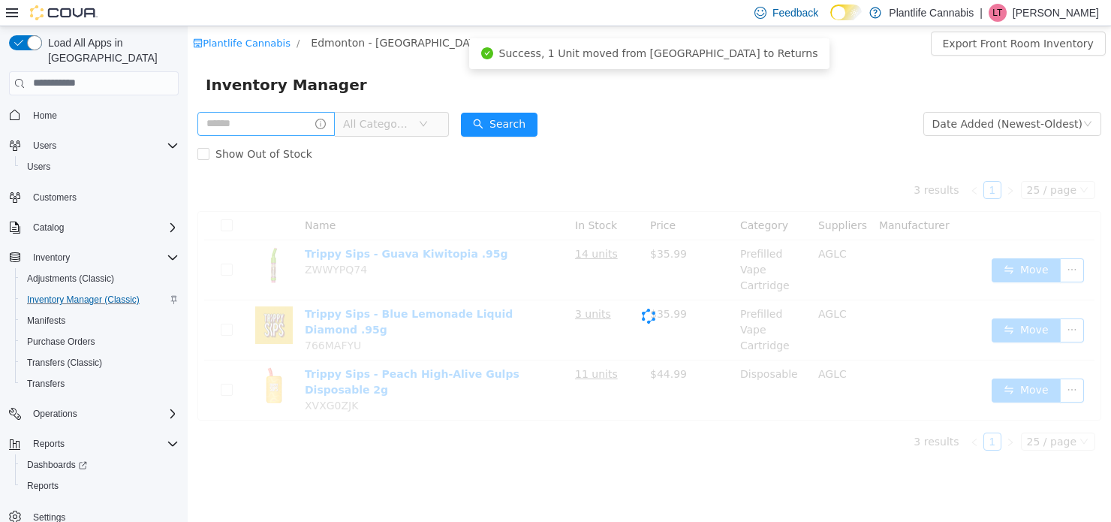
click at [793, 138] on div "Show Out of Stock" at bounding box center [649, 153] width 904 height 30
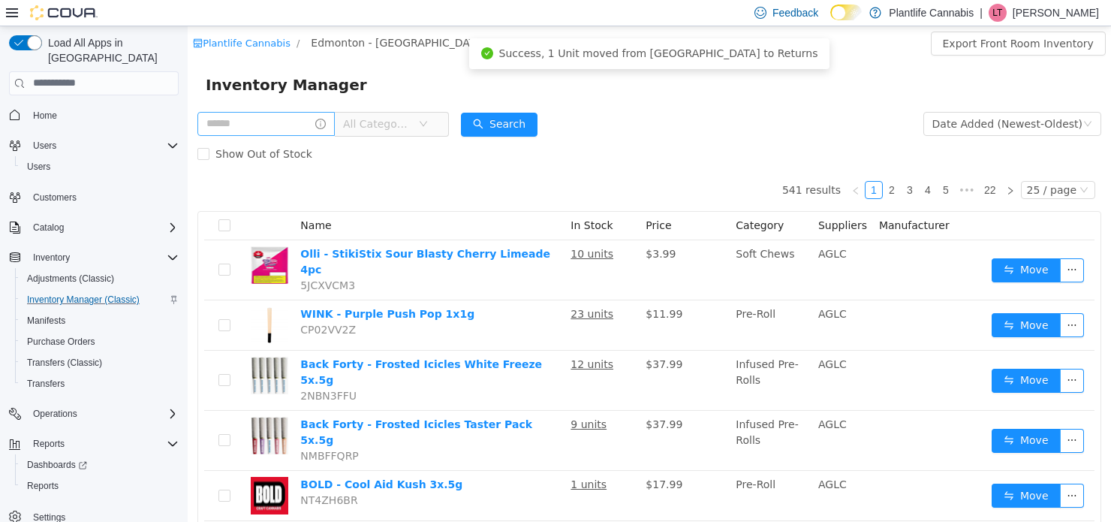
drag, startPoint x: 301, startPoint y: 108, endPoint x: 299, endPoint y: 116, distance: 8.4
click at [300, 112] on div "All Categories" at bounding box center [322, 123] width 251 height 30
click at [299, 120] on input "text" at bounding box center [265, 123] width 137 height 24
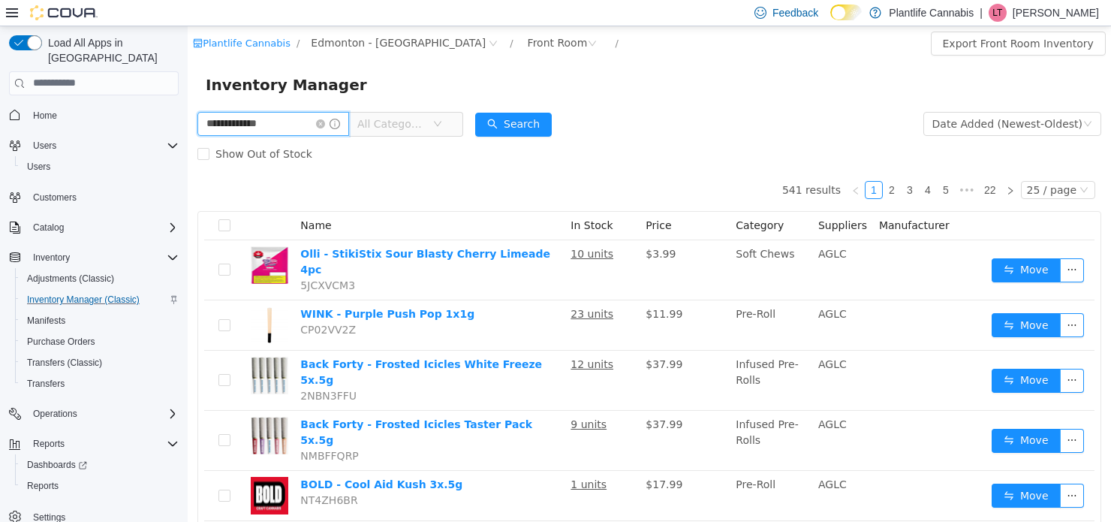
type input "**********"
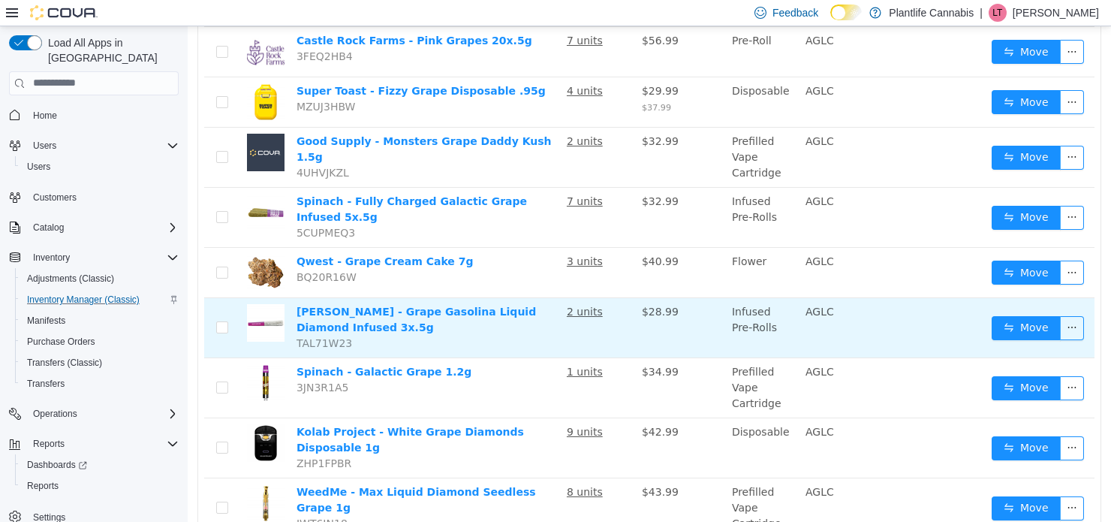
scroll to position [225, 0]
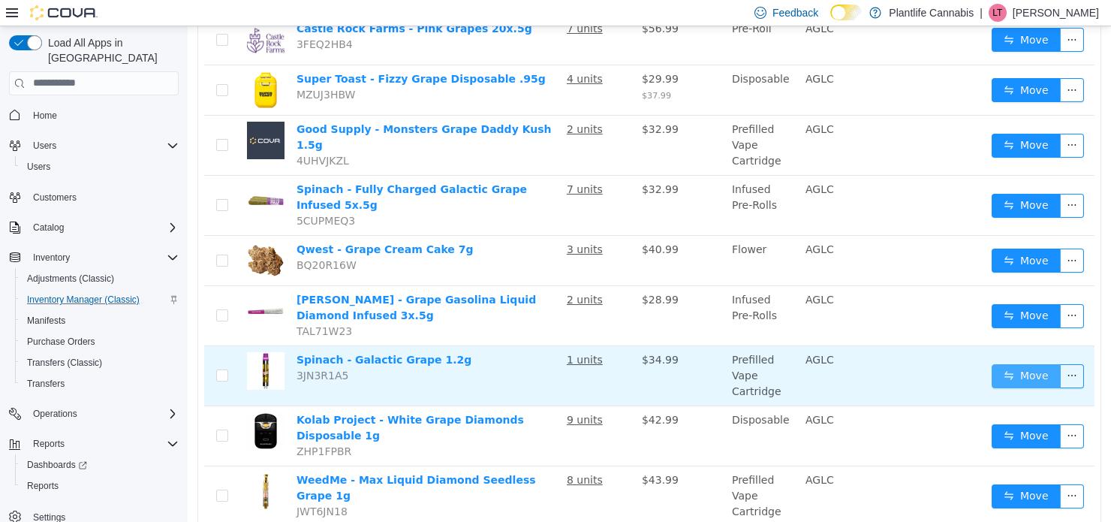
click at [962, 366] on button "Move" at bounding box center [1026, 375] width 69 height 24
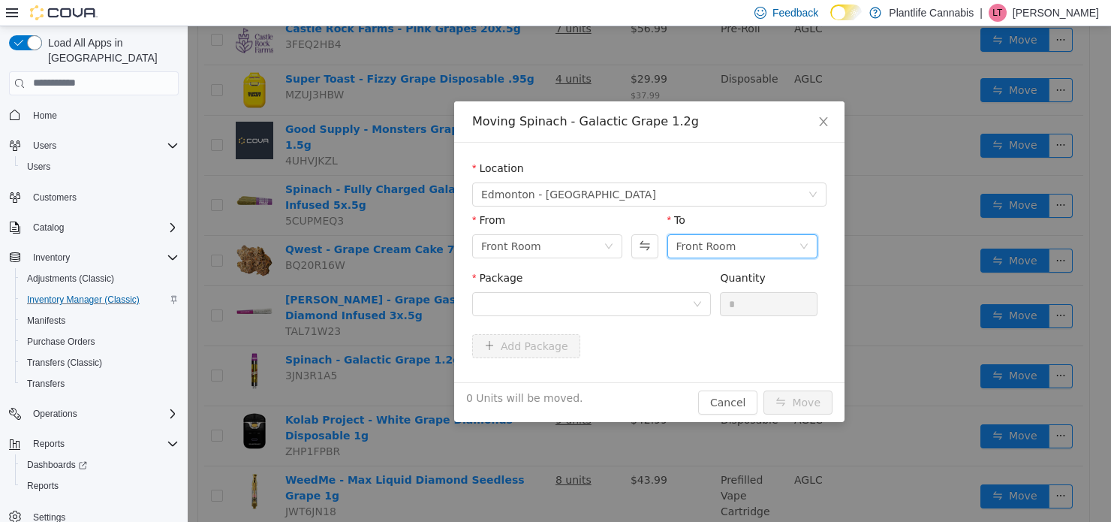
click at [718, 241] on div "Front Room" at bounding box center [706, 245] width 60 height 23
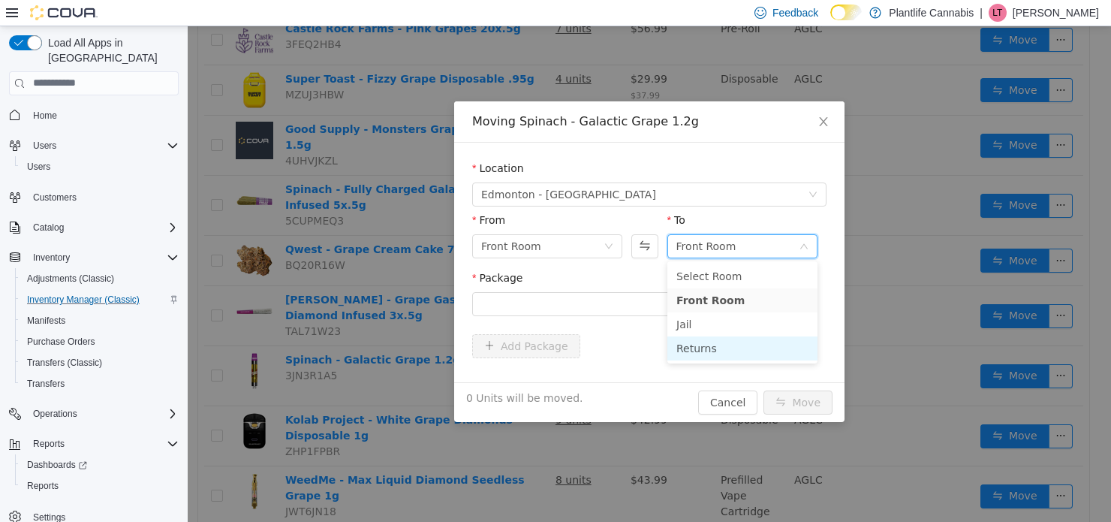
click at [700, 349] on li "Returns" at bounding box center [742, 348] width 150 height 24
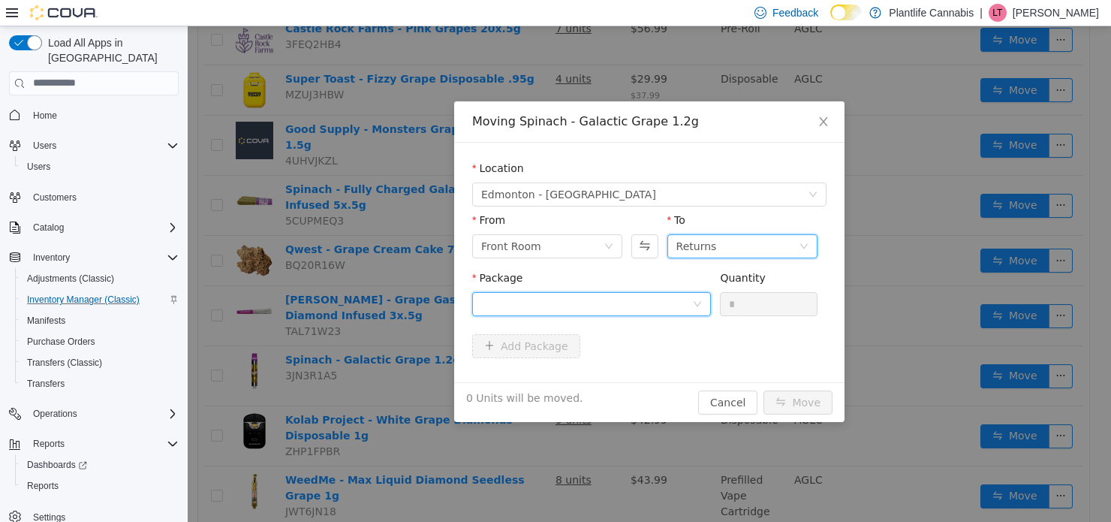
click at [579, 292] on div at bounding box center [586, 303] width 211 height 23
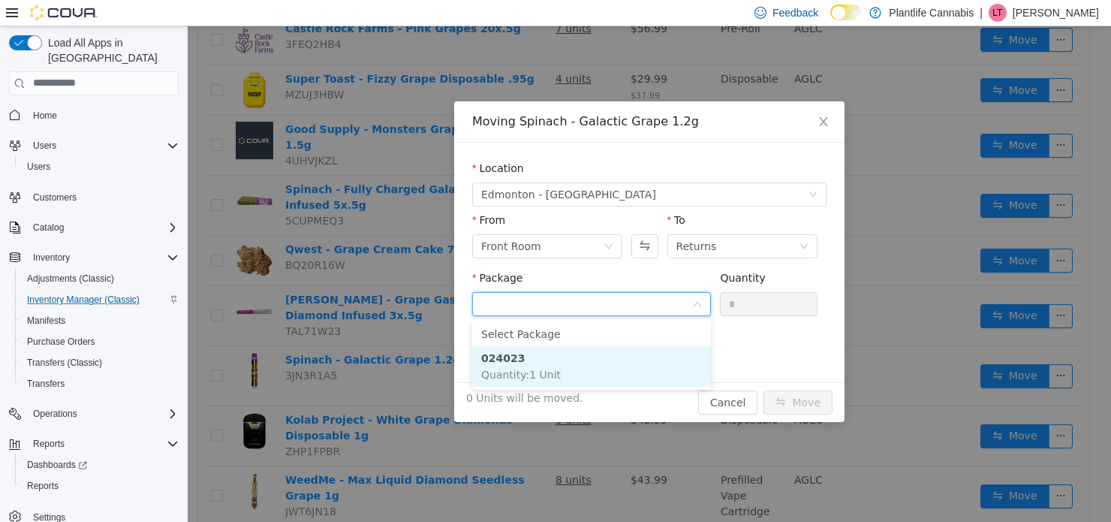
click at [562, 373] on li "024023 Quantity : 1 Unit" at bounding box center [591, 365] width 239 height 41
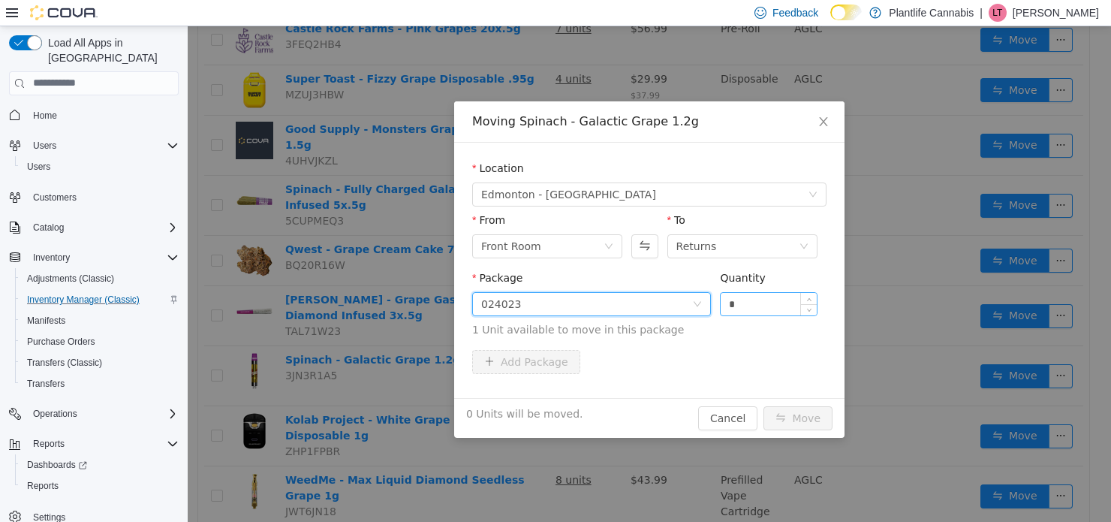
click at [760, 311] on input "*" at bounding box center [769, 303] width 96 height 23
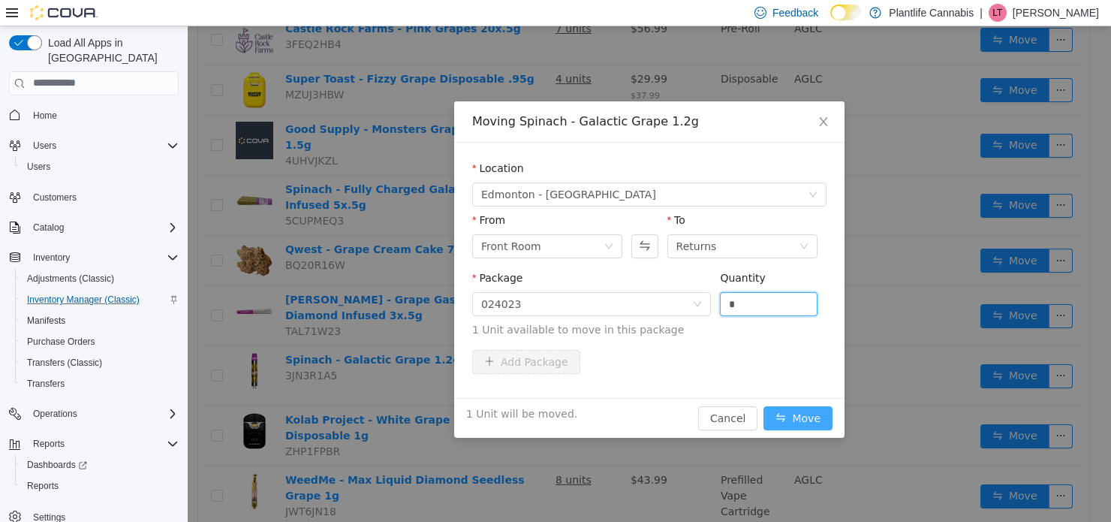
type input "*"
click at [812, 425] on button "Move" at bounding box center [797, 417] width 69 height 24
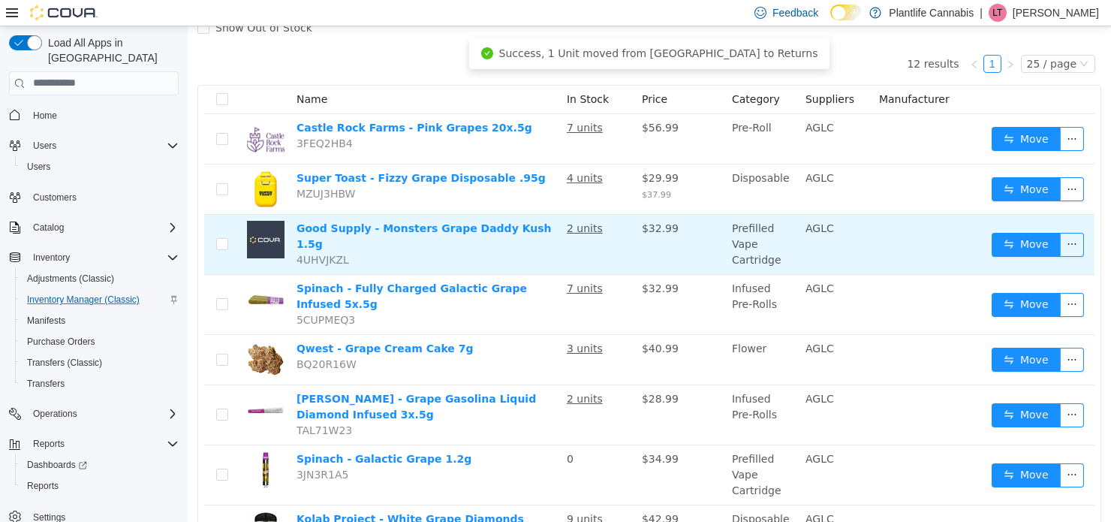
scroll to position [0, 0]
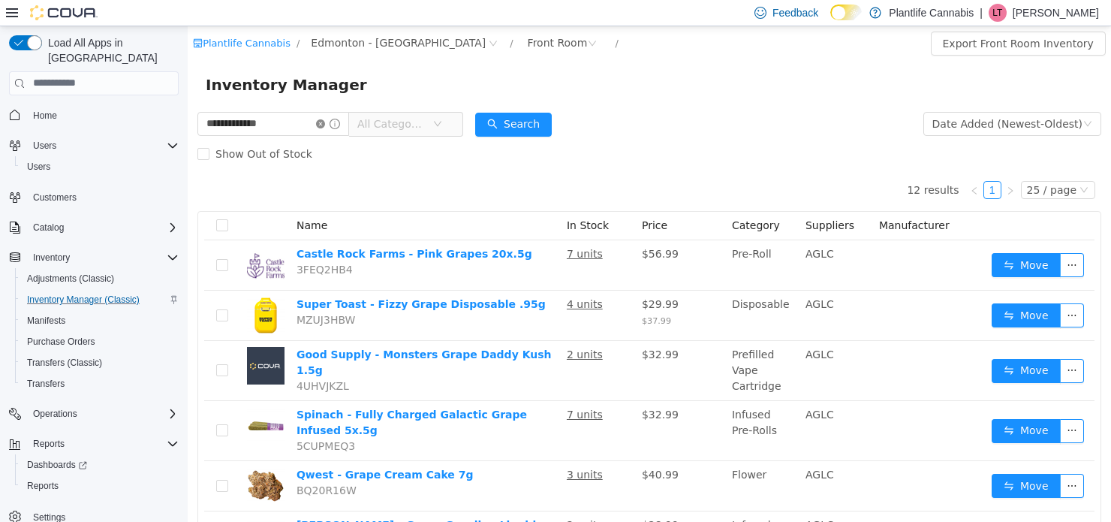
click at [325, 125] on icon "icon: close-circle" at bounding box center [320, 123] width 9 height 9
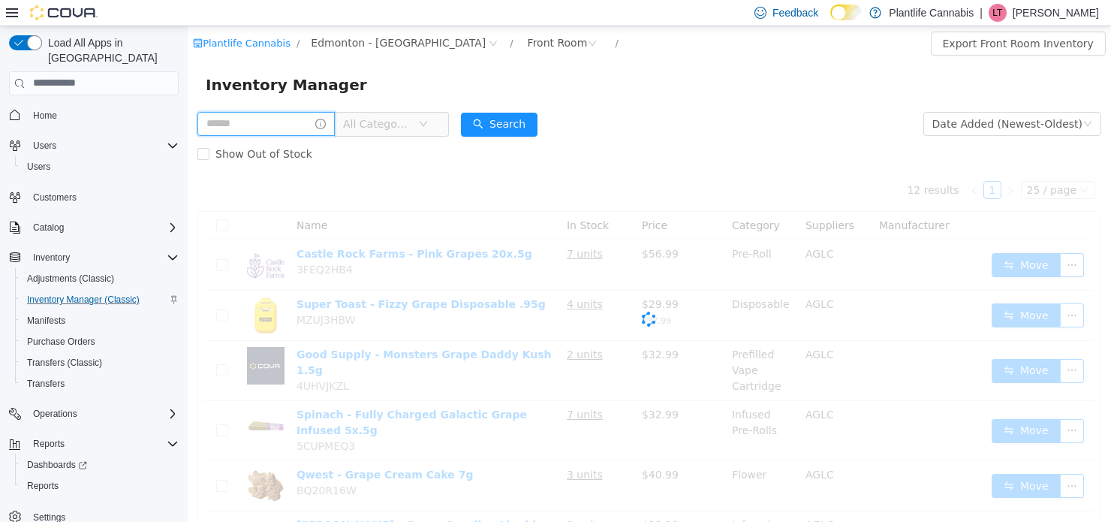
click at [294, 122] on input "text" at bounding box center [265, 123] width 137 height 24
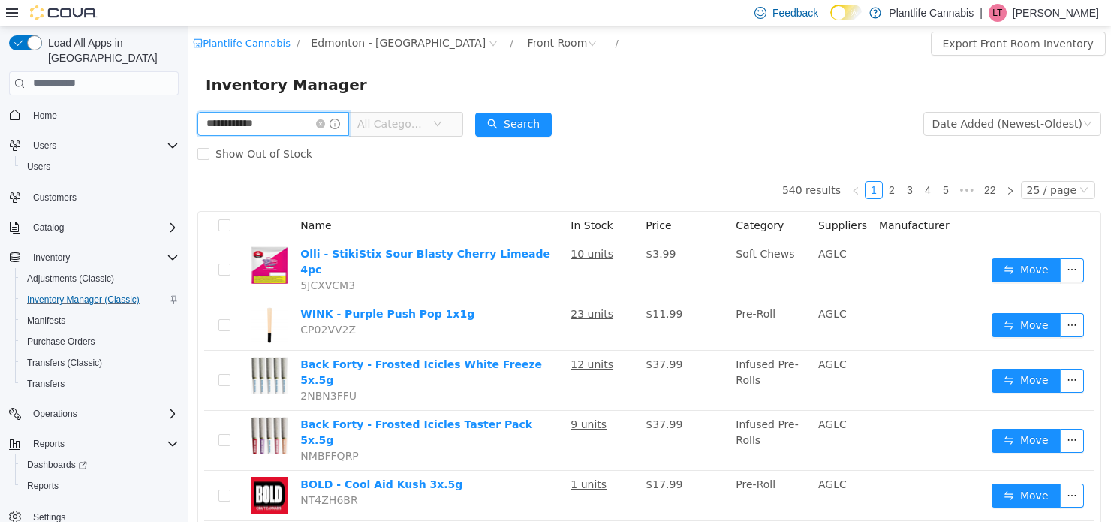
type input "**********"
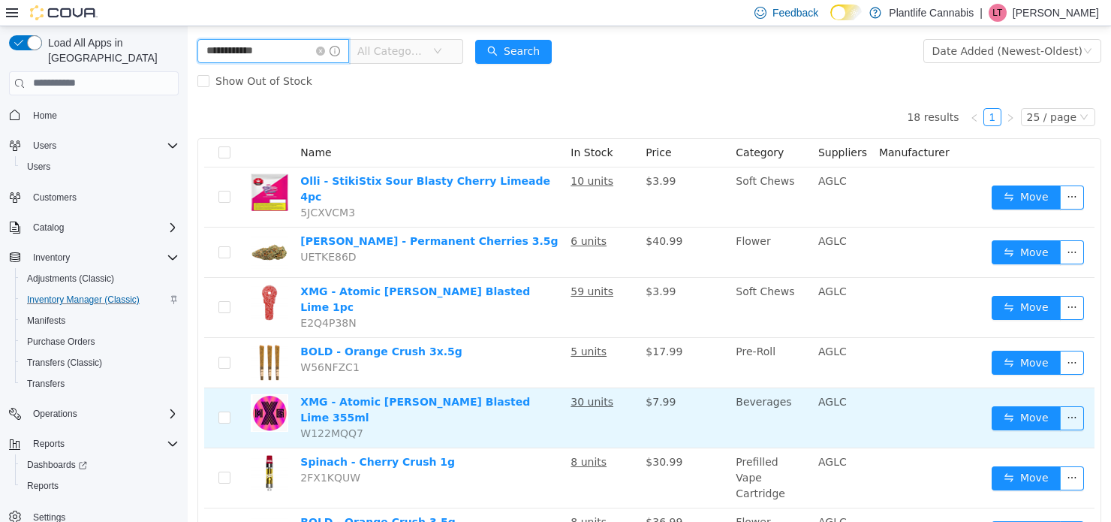
scroll to position [75, 0]
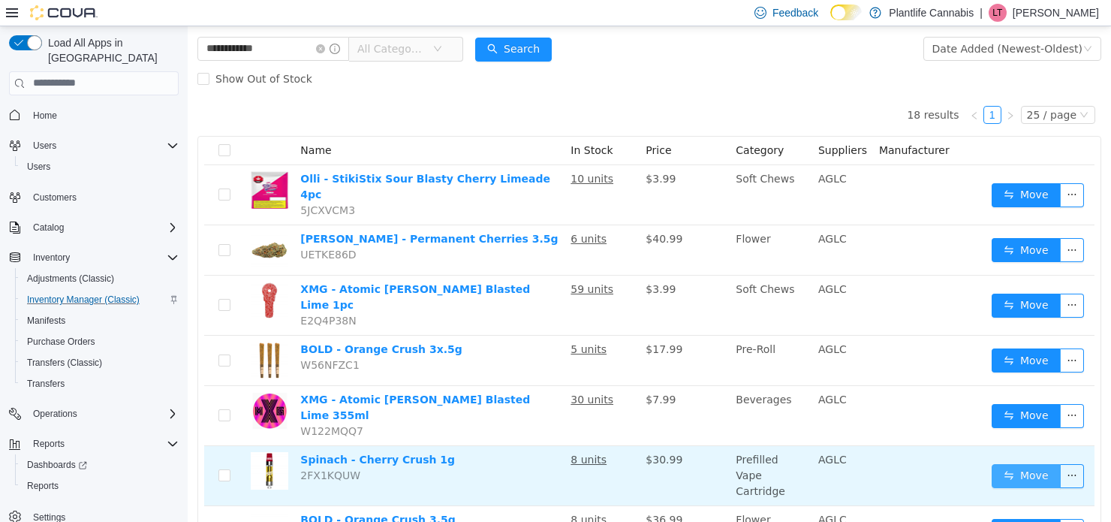
click at [962, 463] on button "Move" at bounding box center [1026, 475] width 69 height 24
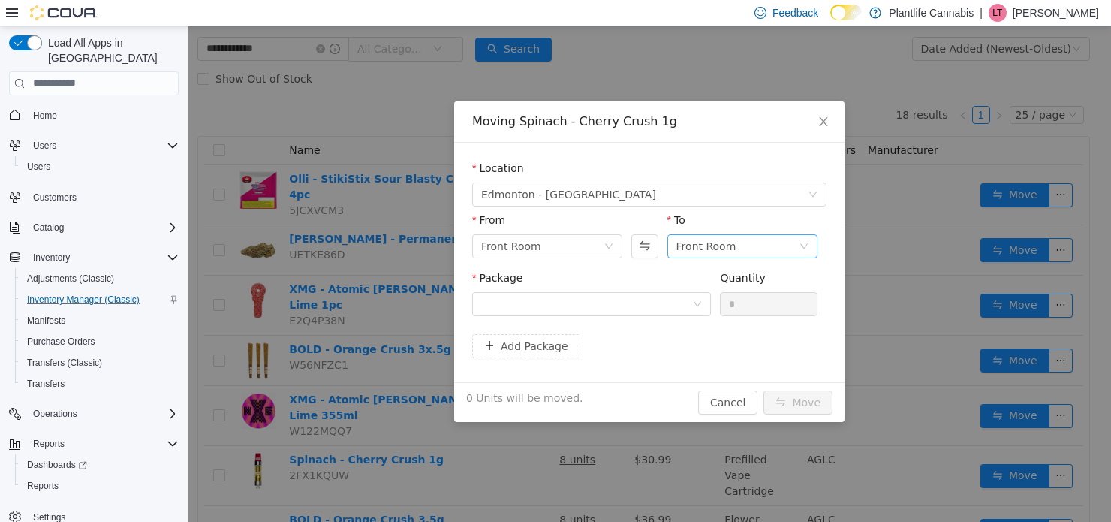
click at [728, 254] on div "To Front Room" at bounding box center [742, 238] width 150 height 52
click at [727, 253] on div "Front Room" at bounding box center [706, 245] width 60 height 23
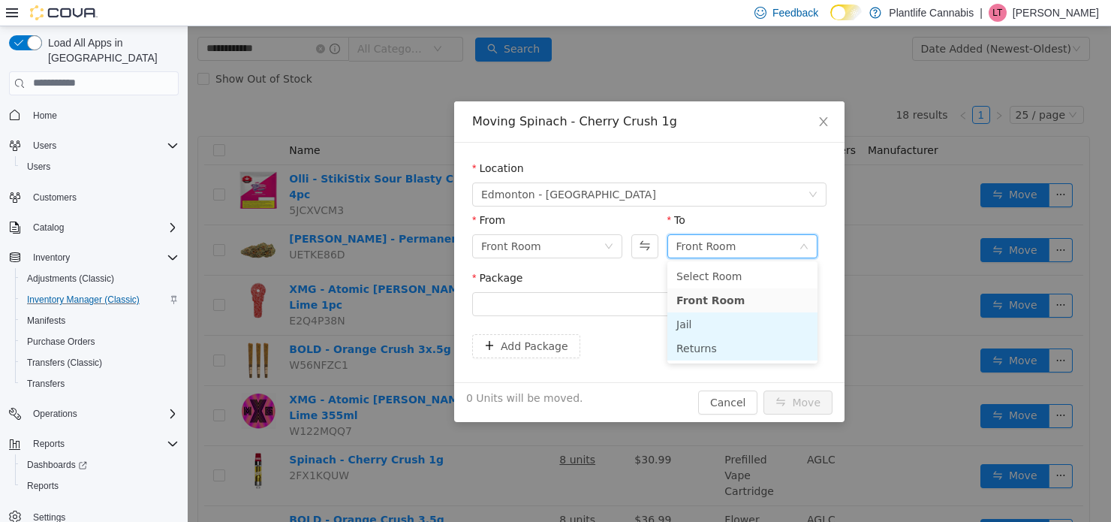
click at [700, 348] on li "Returns" at bounding box center [742, 348] width 150 height 24
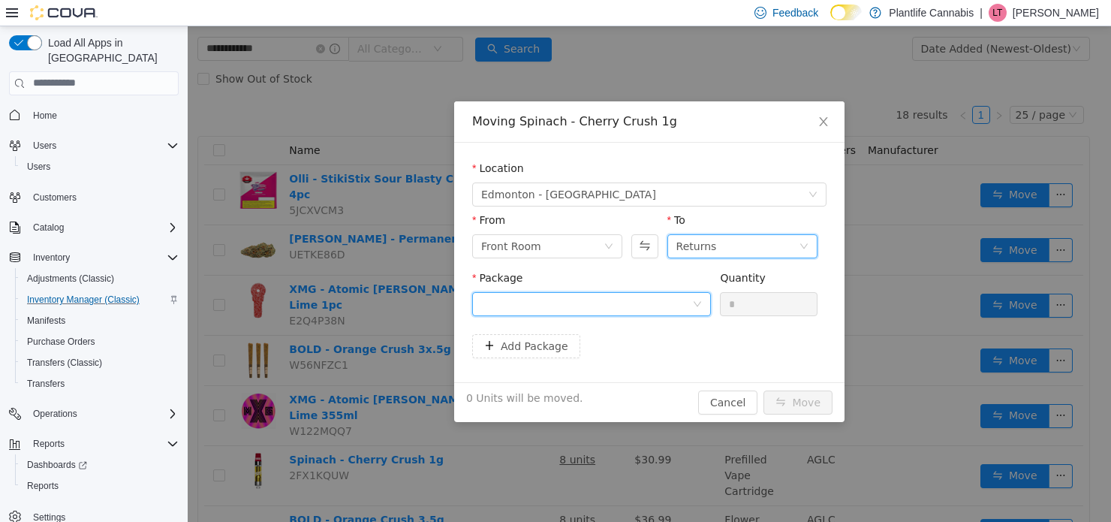
click at [648, 305] on div at bounding box center [586, 303] width 211 height 23
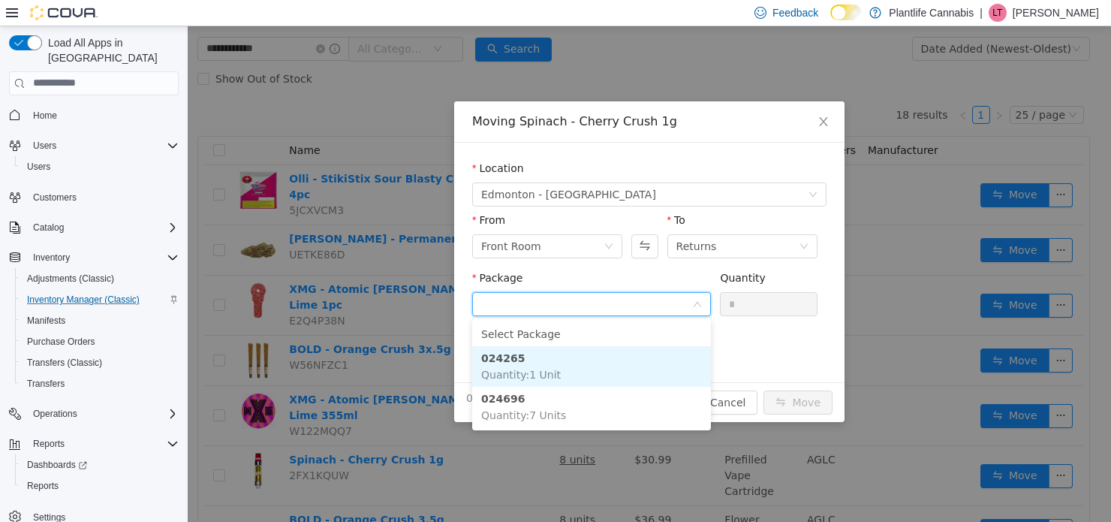
click at [659, 357] on li "024265 Quantity : 1 Unit" at bounding box center [591, 365] width 239 height 41
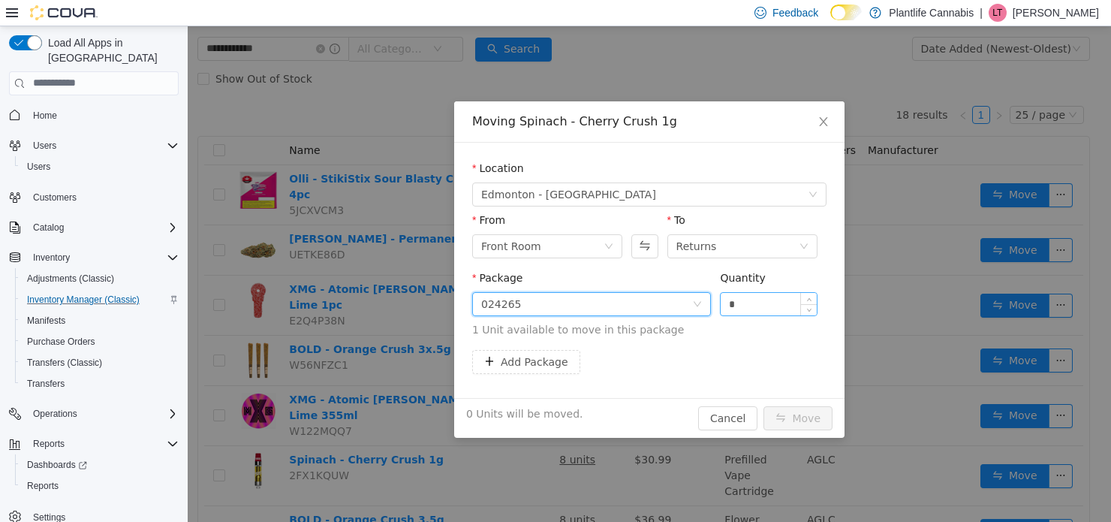
click at [742, 305] on input "*" at bounding box center [769, 303] width 96 height 23
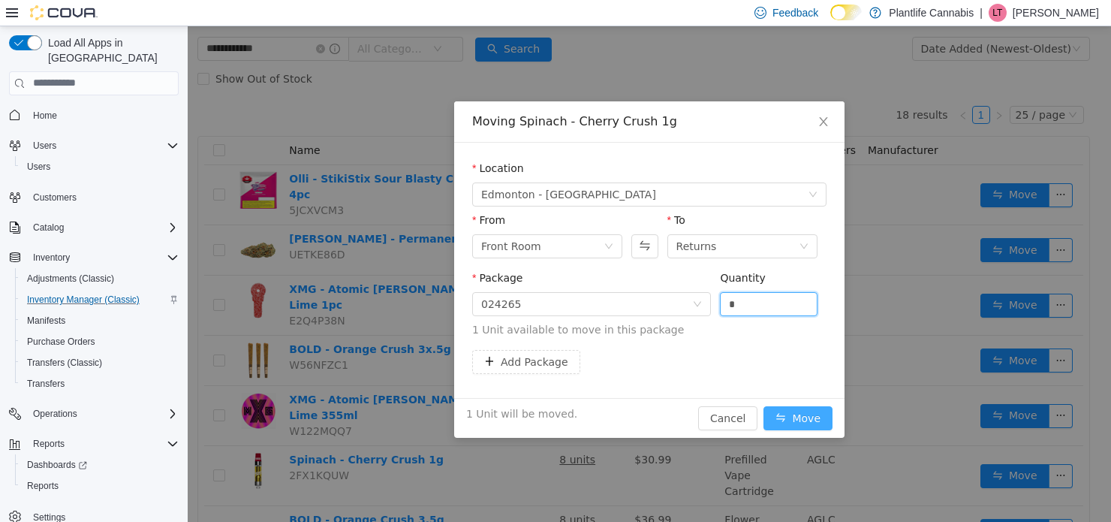
type input "*"
click at [814, 409] on button "Move" at bounding box center [797, 417] width 69 height 24
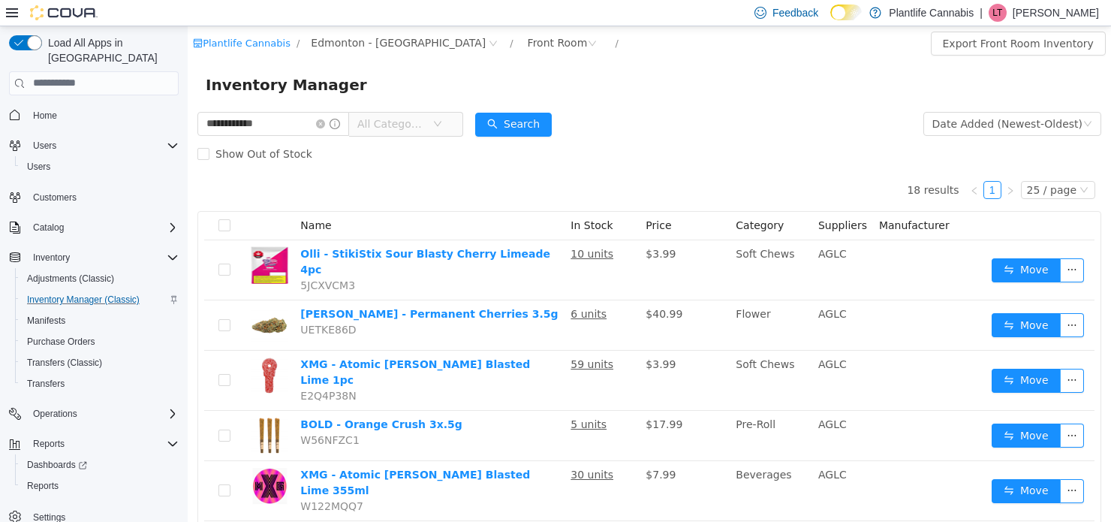
scroll to position [0, 0]
click at [333, 116] on input "**********" at bounding box center [273, 123] width 152 height 24
click at [325, 122] on icon "icon: close-circle" at bounding box center [320, 123] width 9 height 9
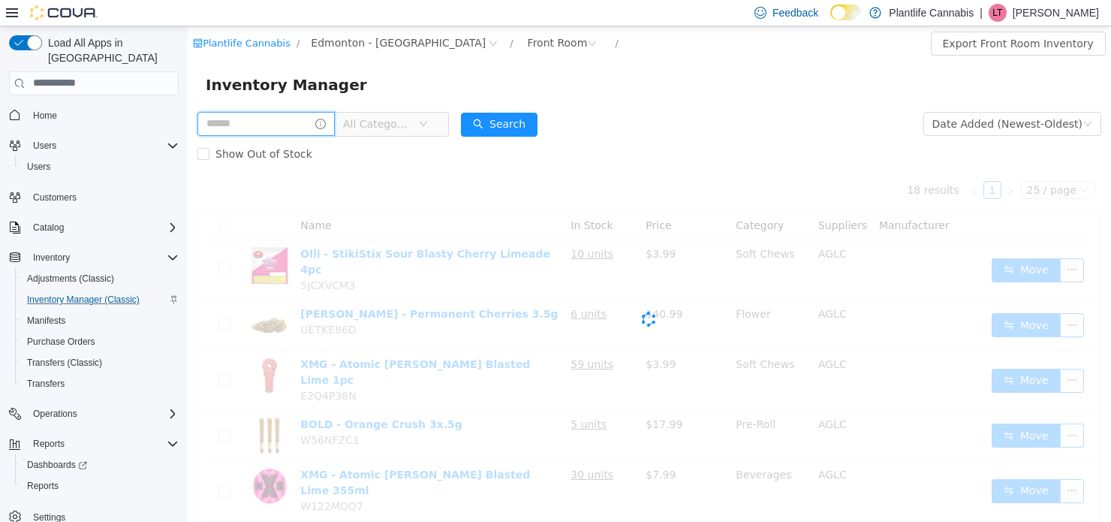
click at [289, 125] on input "text" at bounding box center [265, 123] width 137 height 24
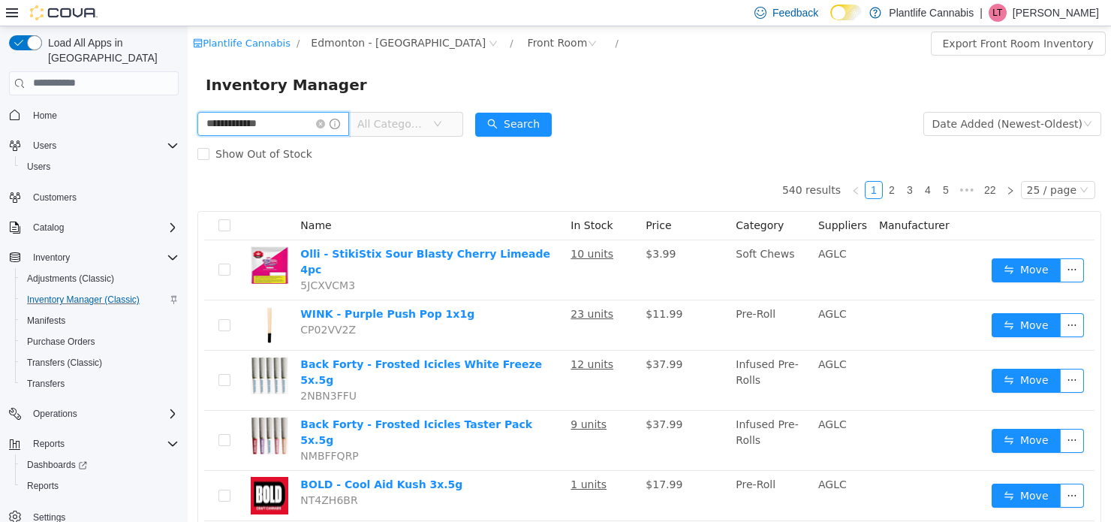
type input "**********"
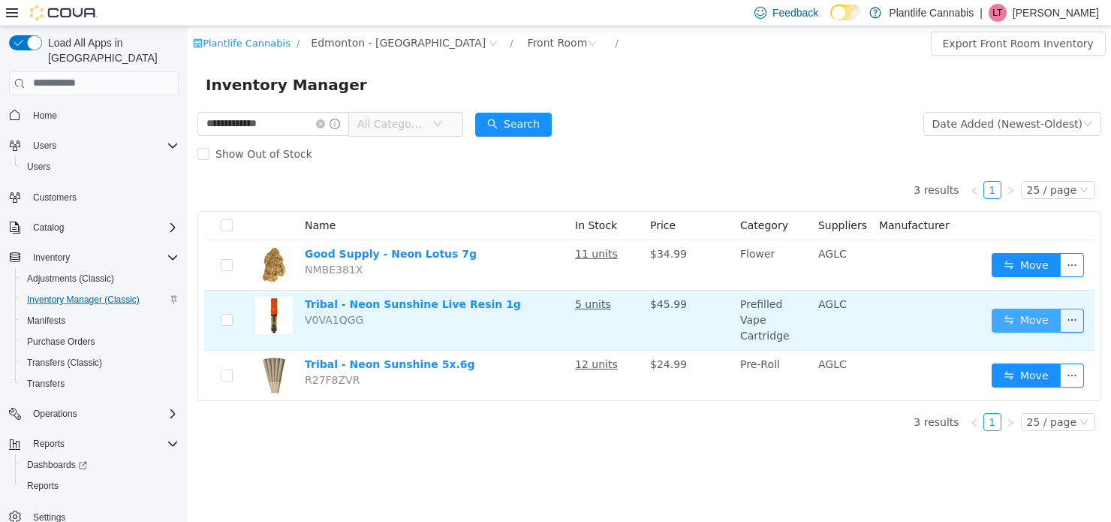
click at [962, 319] on button "Move" at bounding box center [1026, 320] width 69 height 24
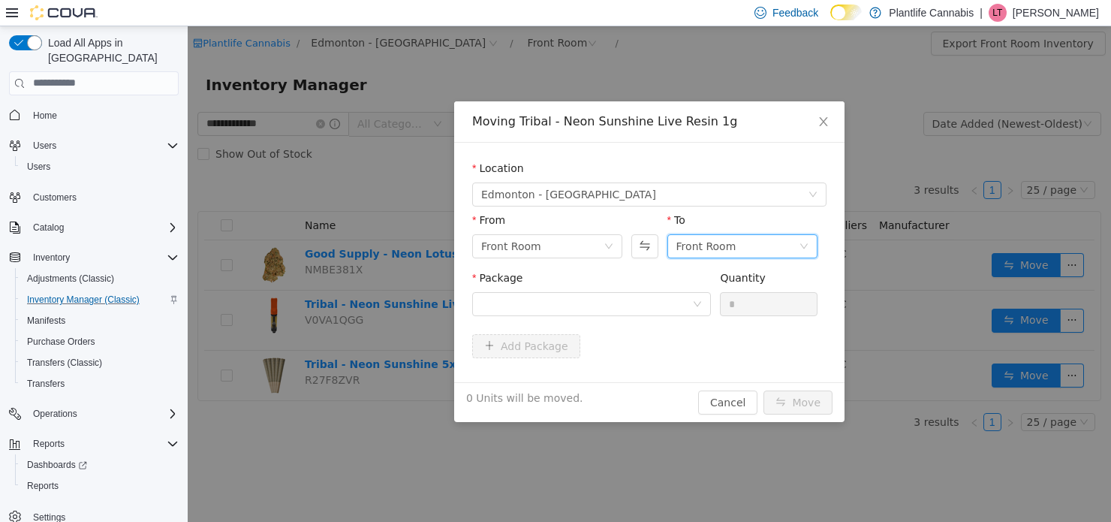
click at [730, 247] on div "Front Room" at bounding box center [706, 245] width 60 height 23
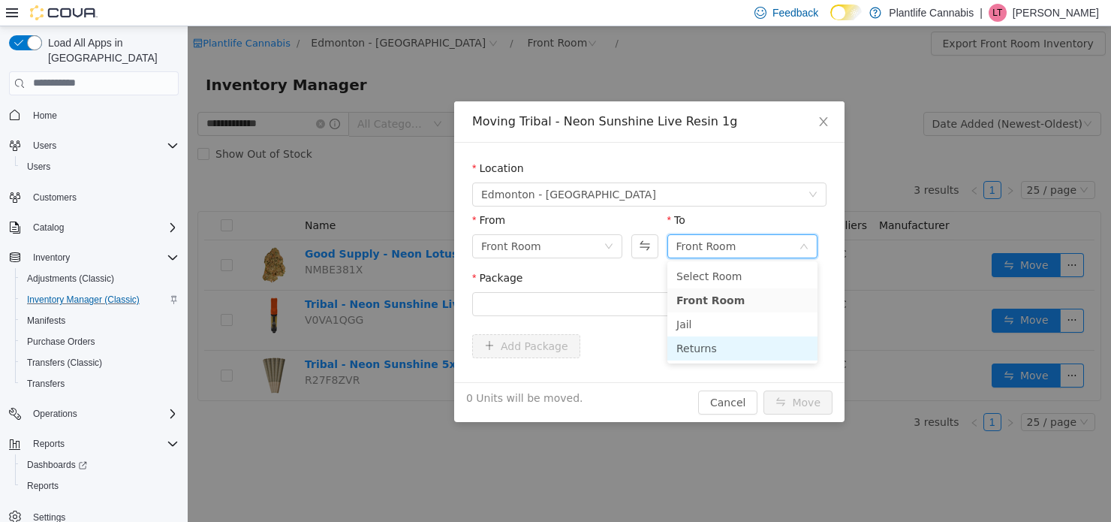
click at [709, 350] on li "Returns" at bounding box center [742, 348] width 150 height 24
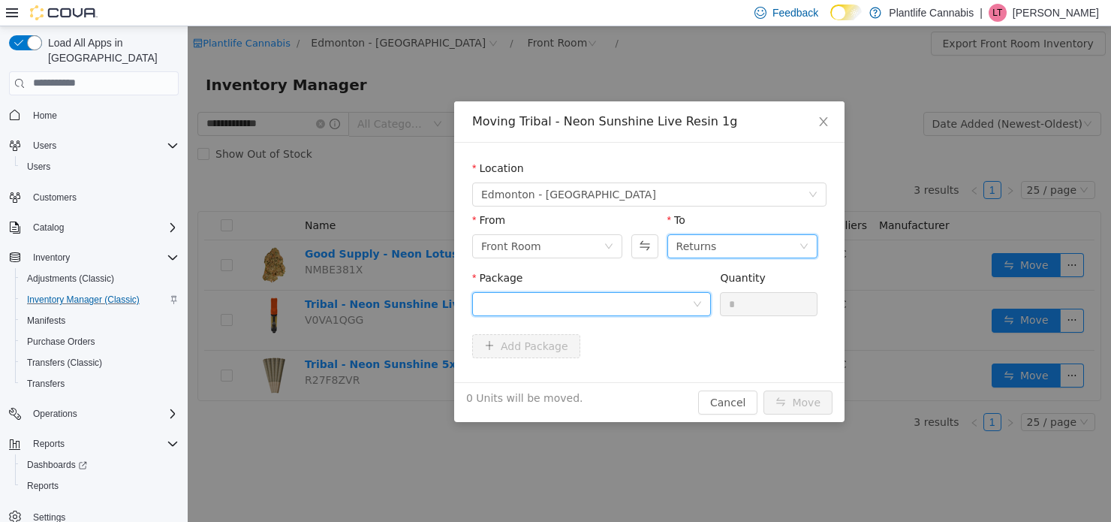
click at [655, 302] on div at bounding box center [586, 303] width 211 height 23
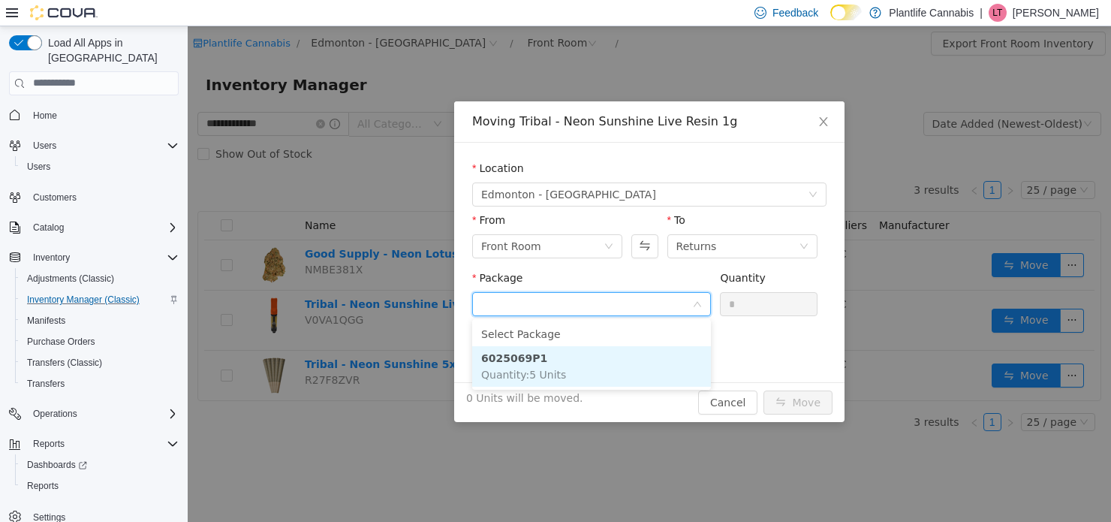
click at [646, 366] on li "6025069P1 Quantity : 5 Units" at bounding box center [591, 365] width 239 height 41
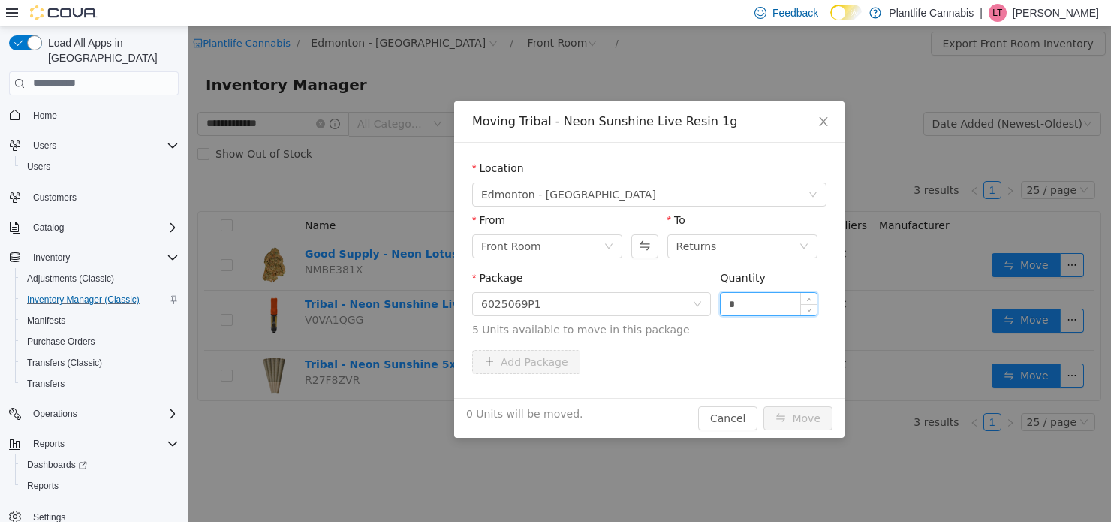
click at [750, 299] on input "*" at bounding box center [769, 303] width 96 height 23
type input "*"
click at [790, 414] on button "Move" at bounding box center [797, 417] width 69 height 24
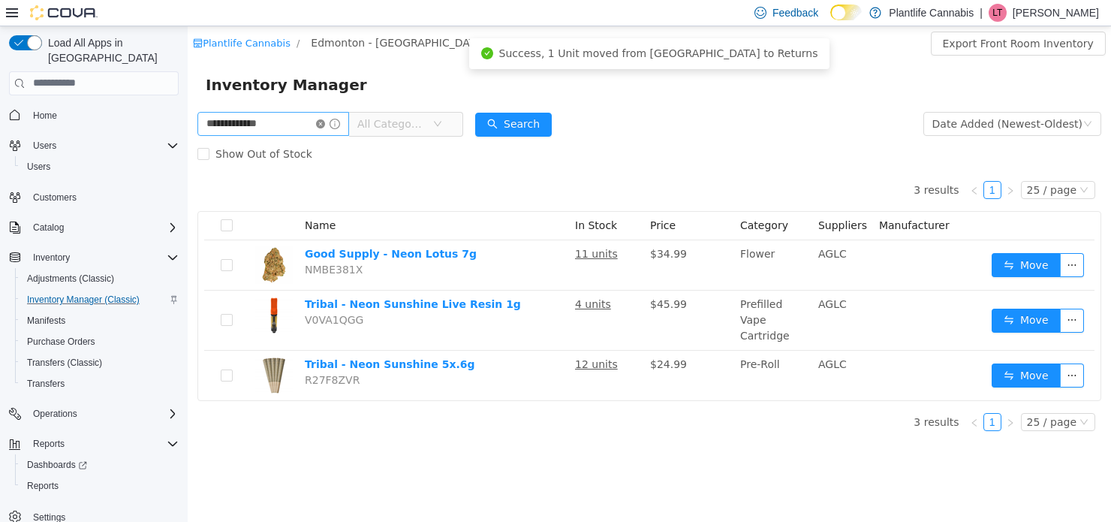
click at [325, 125] on icon "icon: close-circle" at bounding box center [320, 123] width 9 height 9
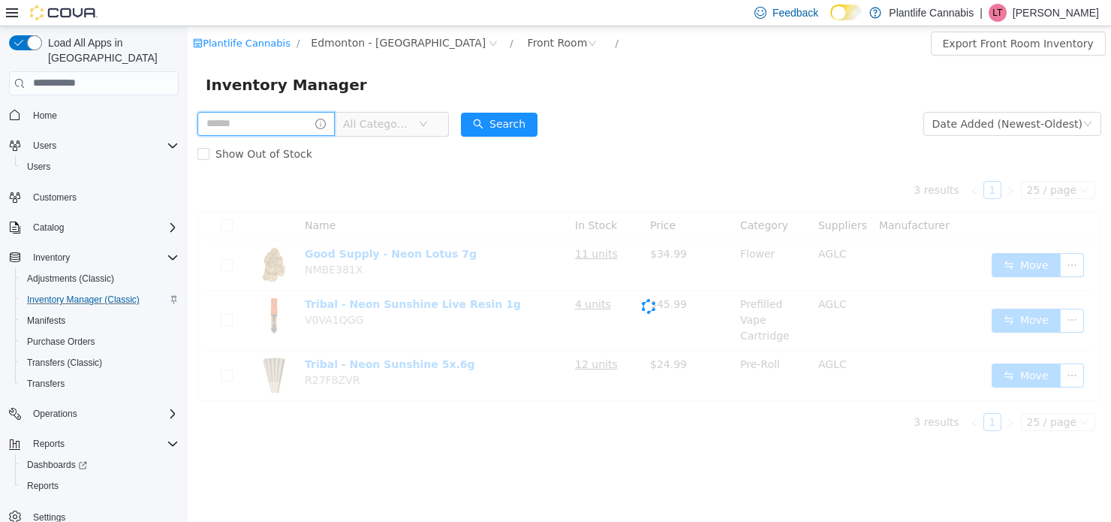
click at [298, 125] on input "text" at bounding box center [265, 123] width 137 height 24
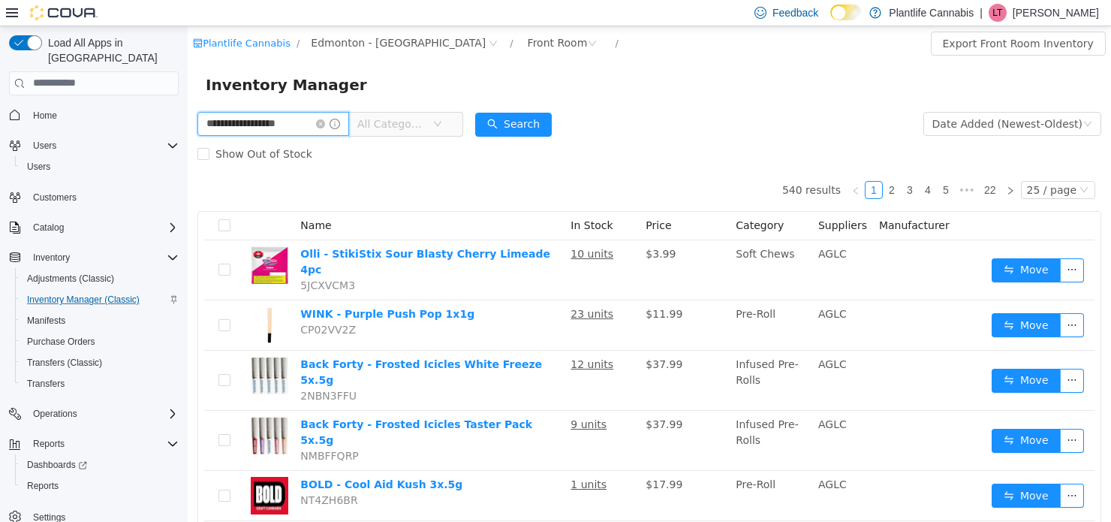
type input "**********"
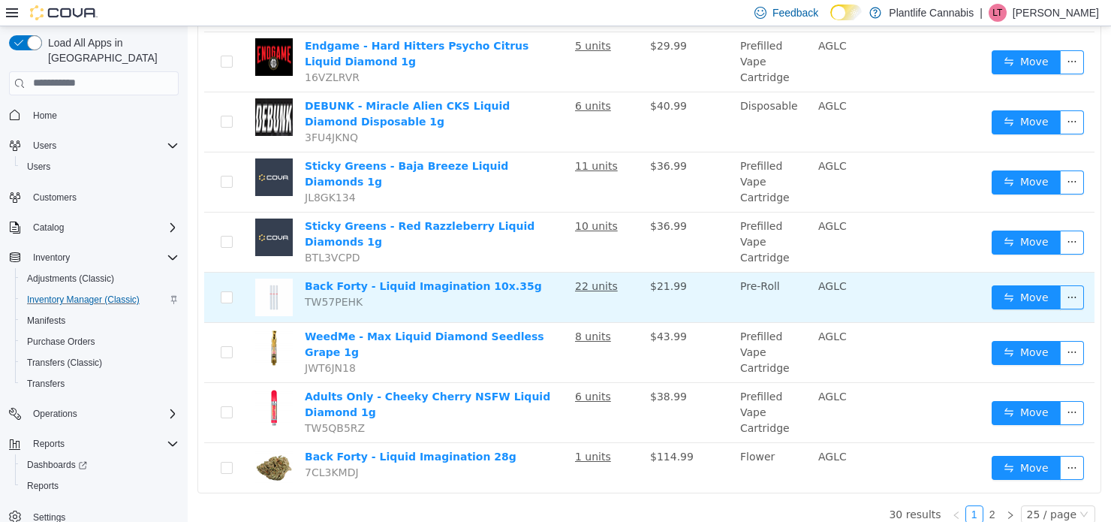
scroll to position [1238, 0]
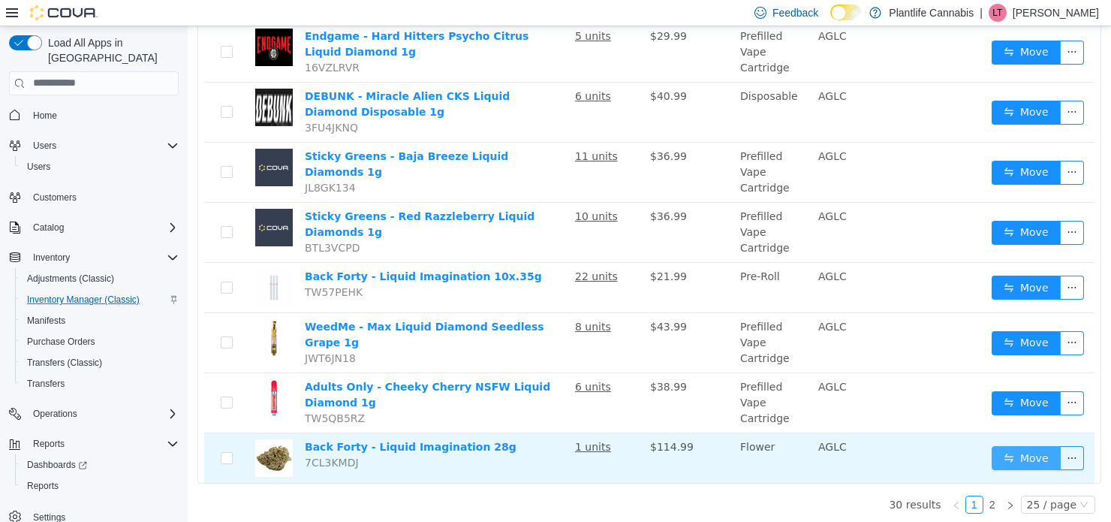
click at [962, 460] on button "Move" at bounding box center [1026, 457] width 69 height 24
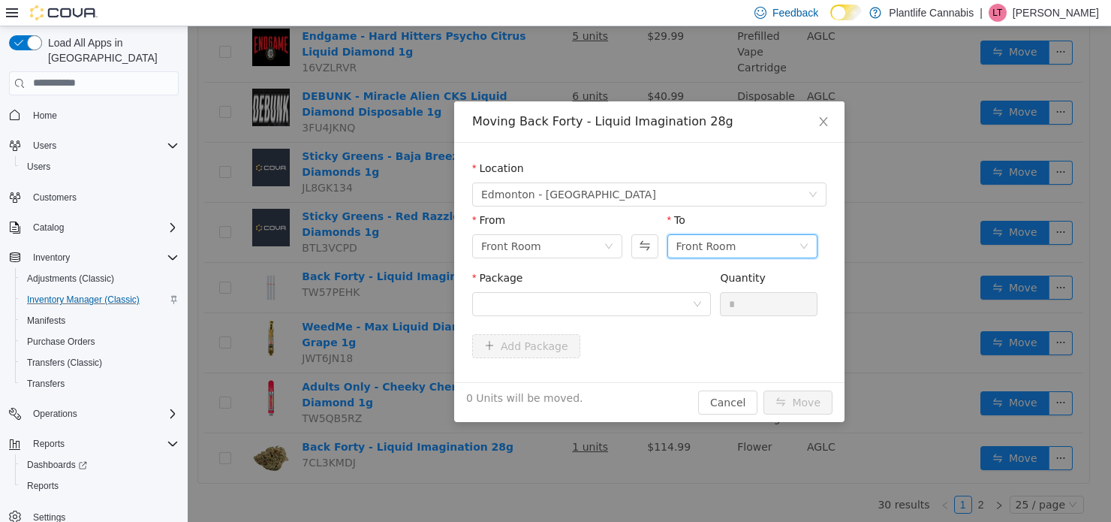
click at [754, 237] on div "Front Room" at bounding box center [737, 245] width 122 height 23
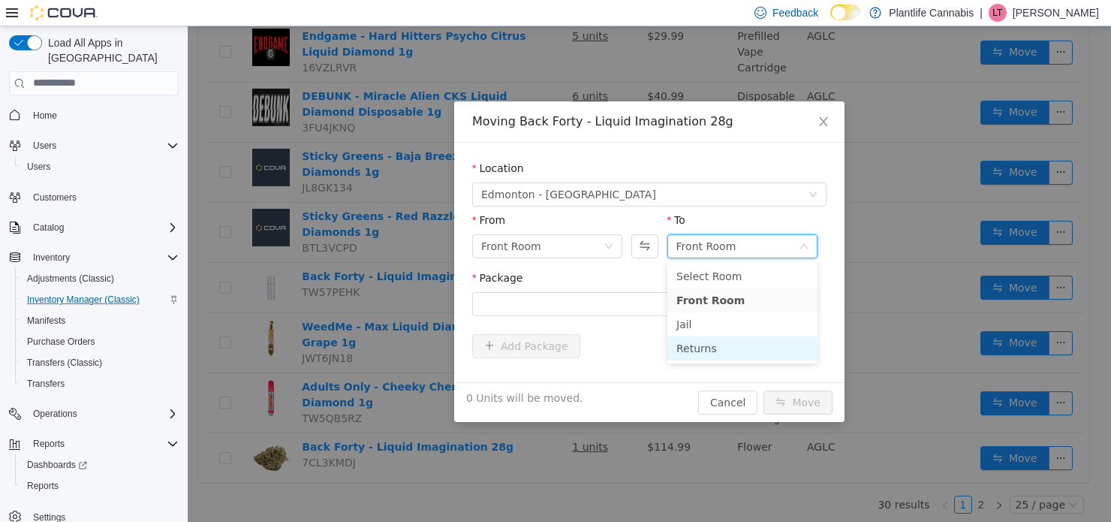
click at [727, 345] on li "Returns" at bounding box center [742, 348] width 150 height 24
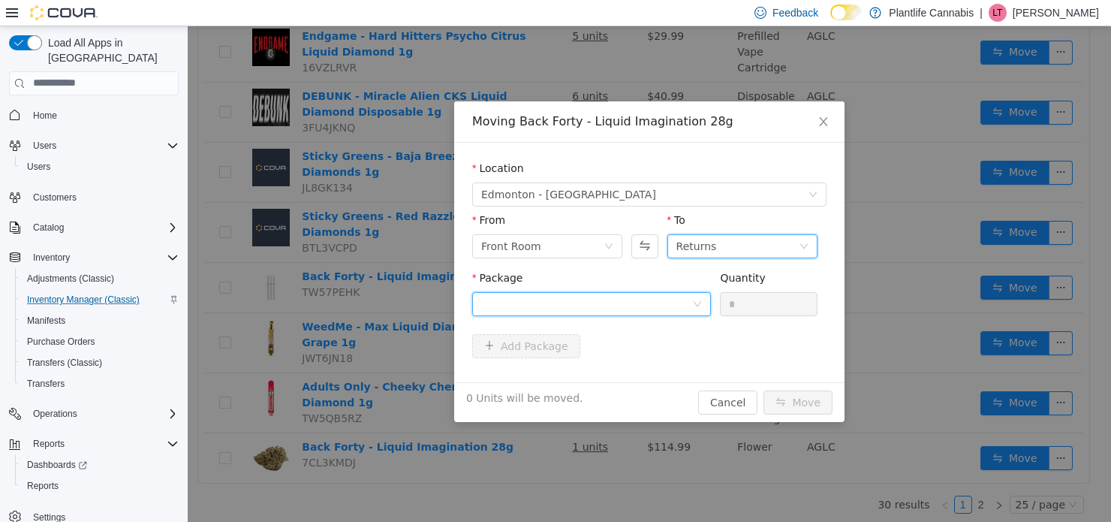
click at [658, 299] on div at bounding box center [586, 303] width 211 height 23
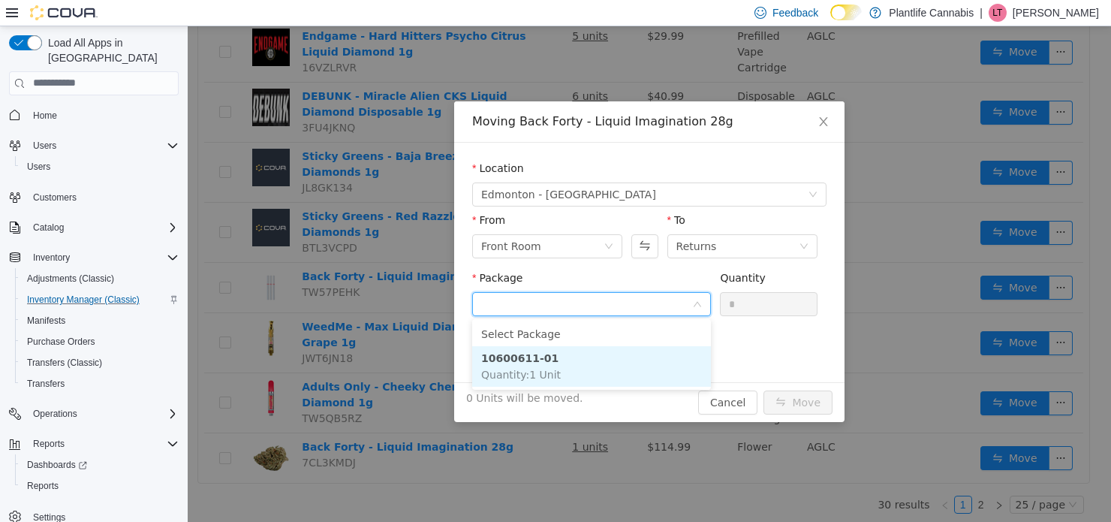
click at [634, 362] on li "10600611-01 Quantity : 1 Unit" at bounding box center [591, 365] width 239 height 41
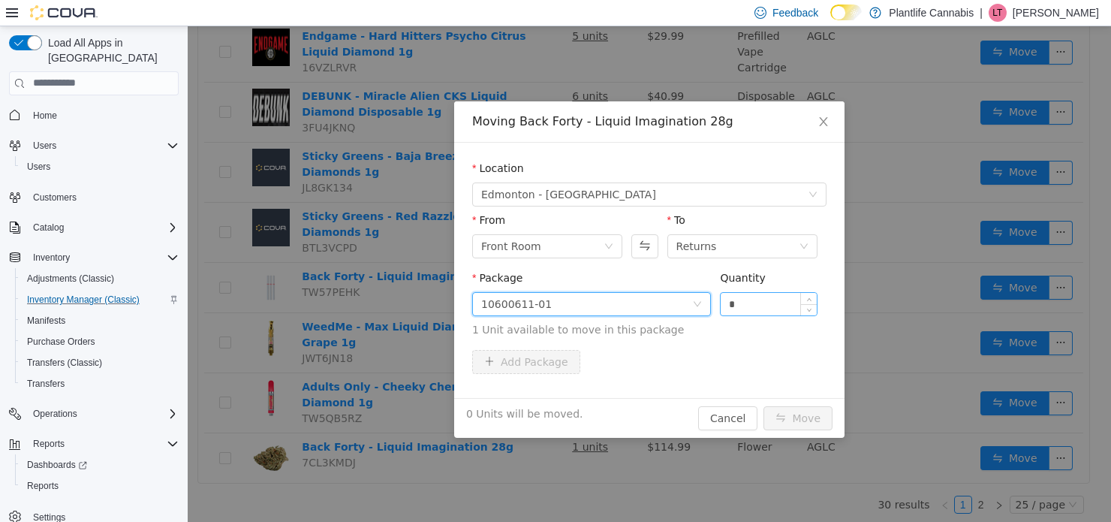
click at [748, 304] on input "*" at bounding box center [769, 303] width 96 height 23
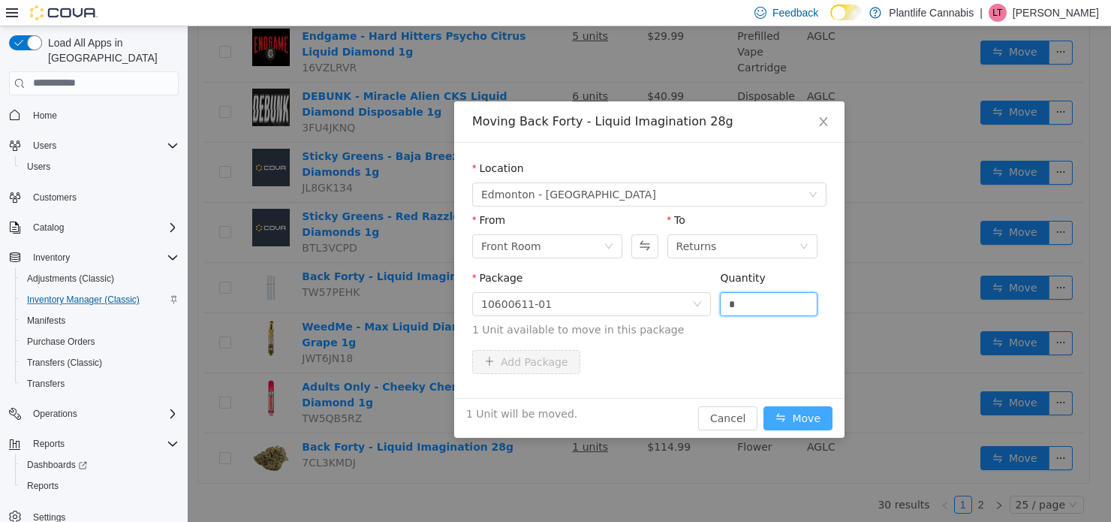
type input "*"
click at [802, 417] on button "Move" at bounding box center [797, 417] width 69 height 24
